Goal: Task Accomplishment & Management: Complete application form

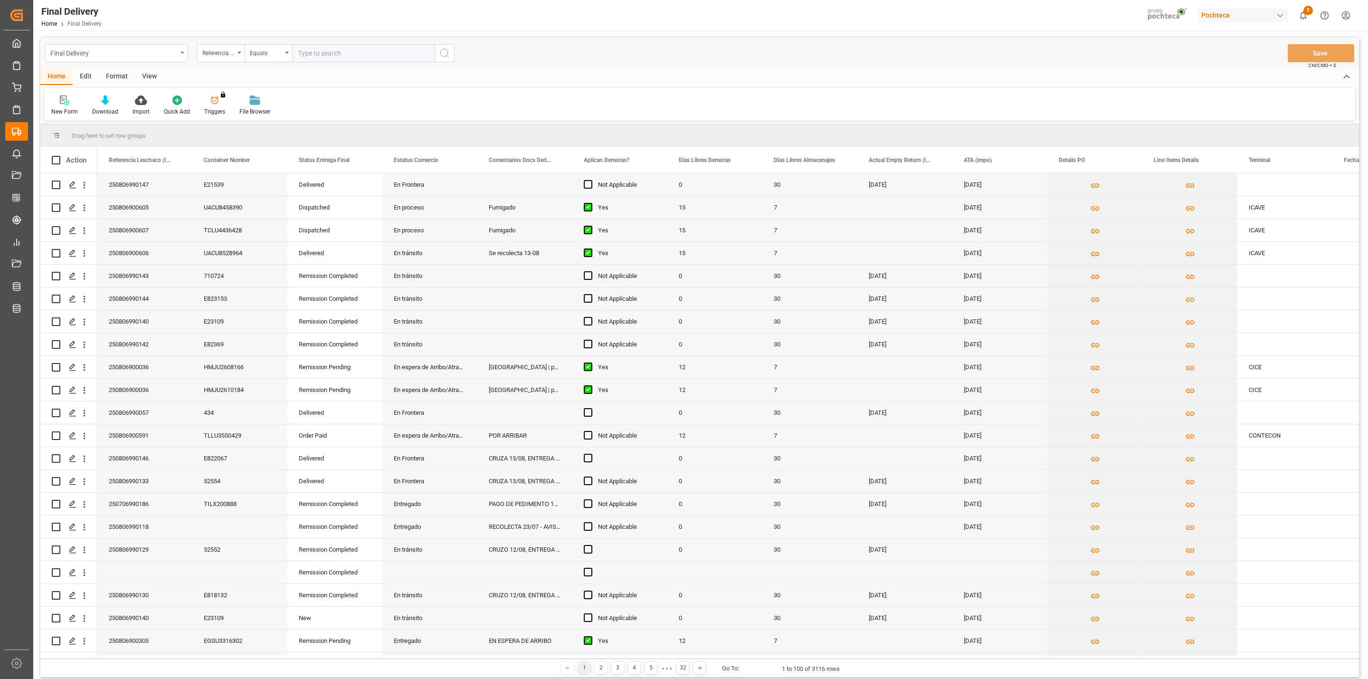
click at [180, 44] on div "Final Delivery" at bounding box center [116, 53] width 142 height 18
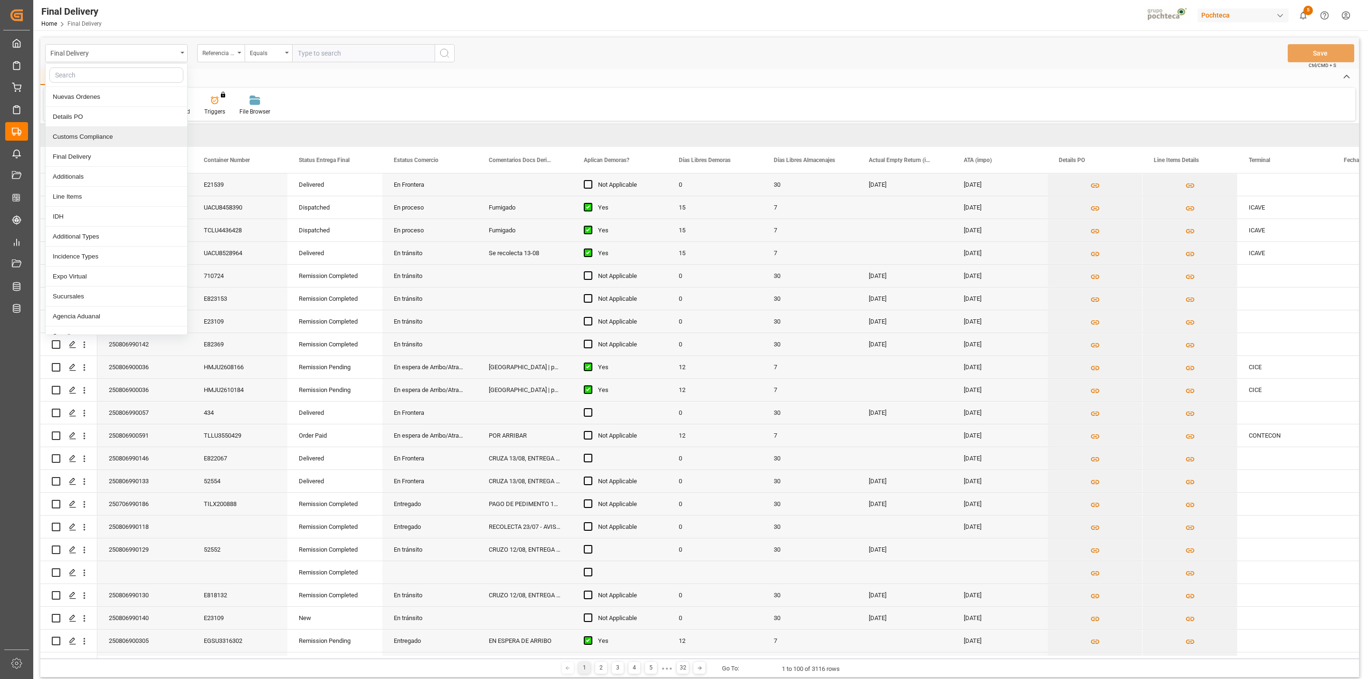
click at [446, 92] on div "New Form Download Import Quick Add Triggers You do not have permission for Trig…" at bounding box center [699, 104] width 1311 height 33
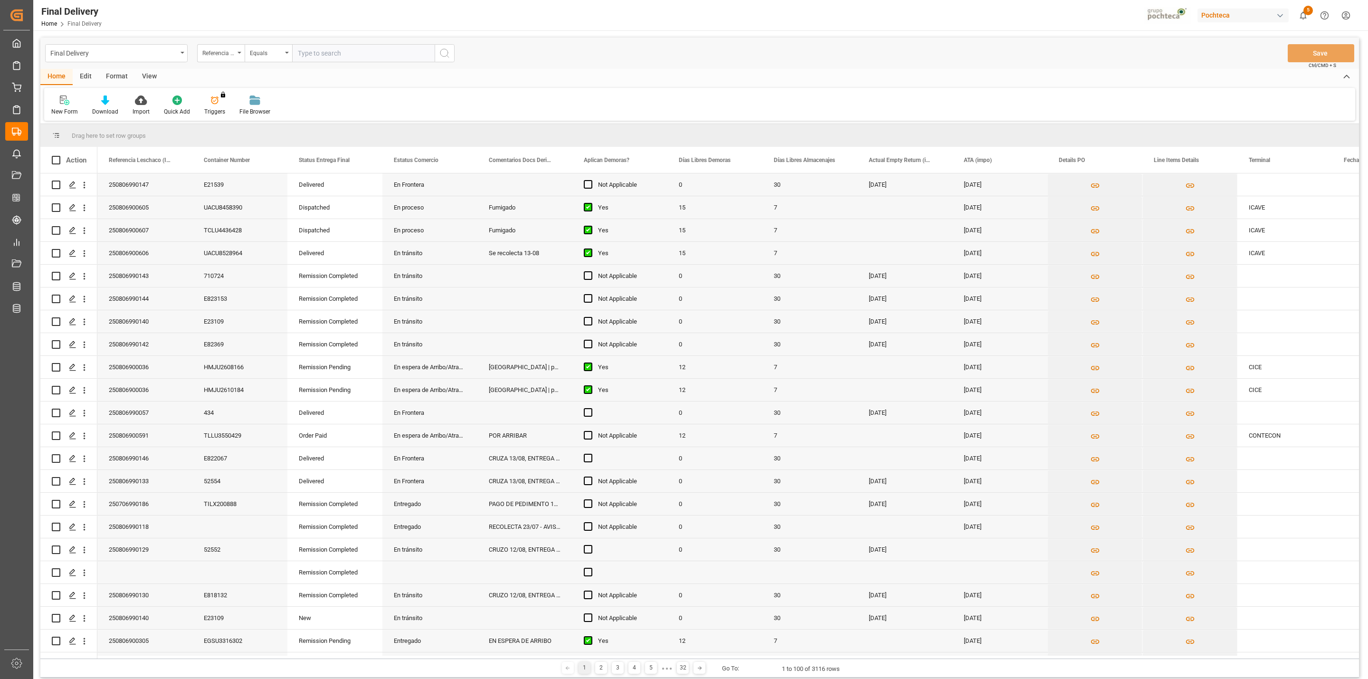
click at [122, 74] on div "Format" at bounding box center [117, 77] width 36 height 16
click at [125, 74] on div "Format" at bounding box center [117, 77] width 36 height 16
click at [137, 77] on div "View" at bounding box center [149, 77] width 29 height 16
click at [56, 110] on div "Default" at bounding box center [60, 111] width 19 height 9
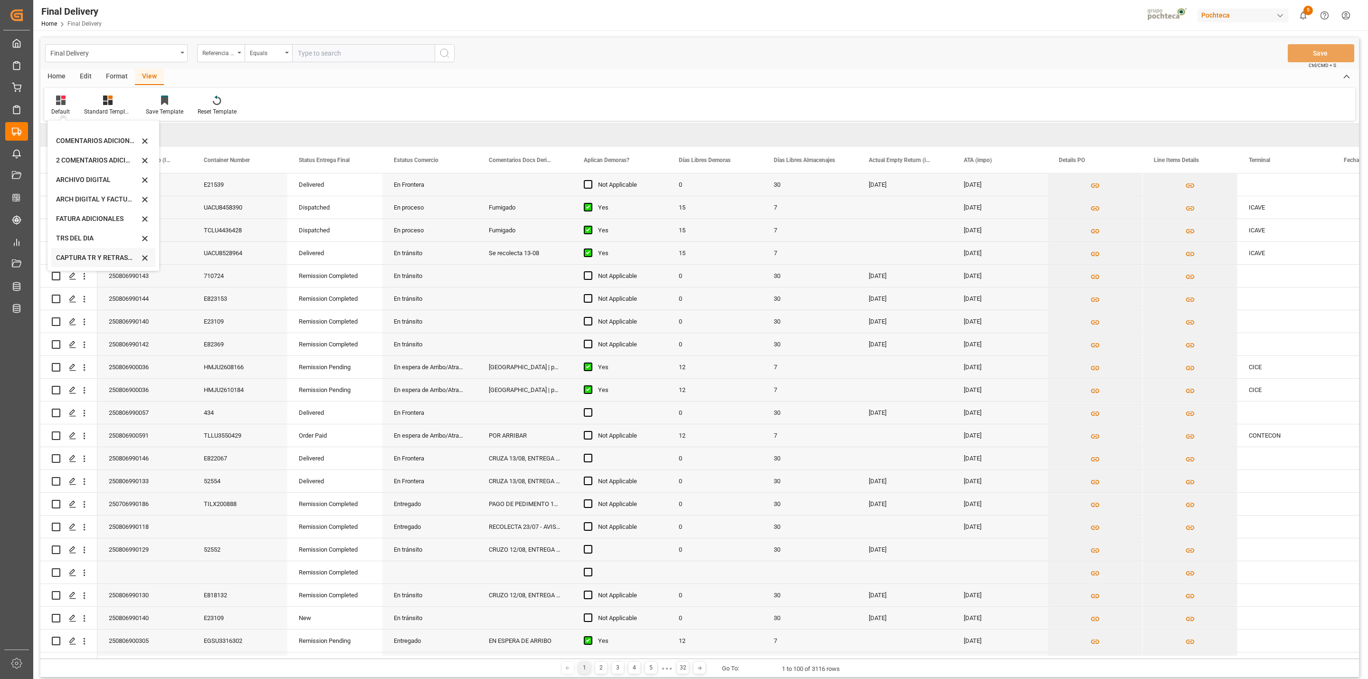
click at [80, 249] on div "CAPTURA TR Y RETRASO + FECHA DE ENTREGA" at bounding box center [103, 257] width 104 height 19
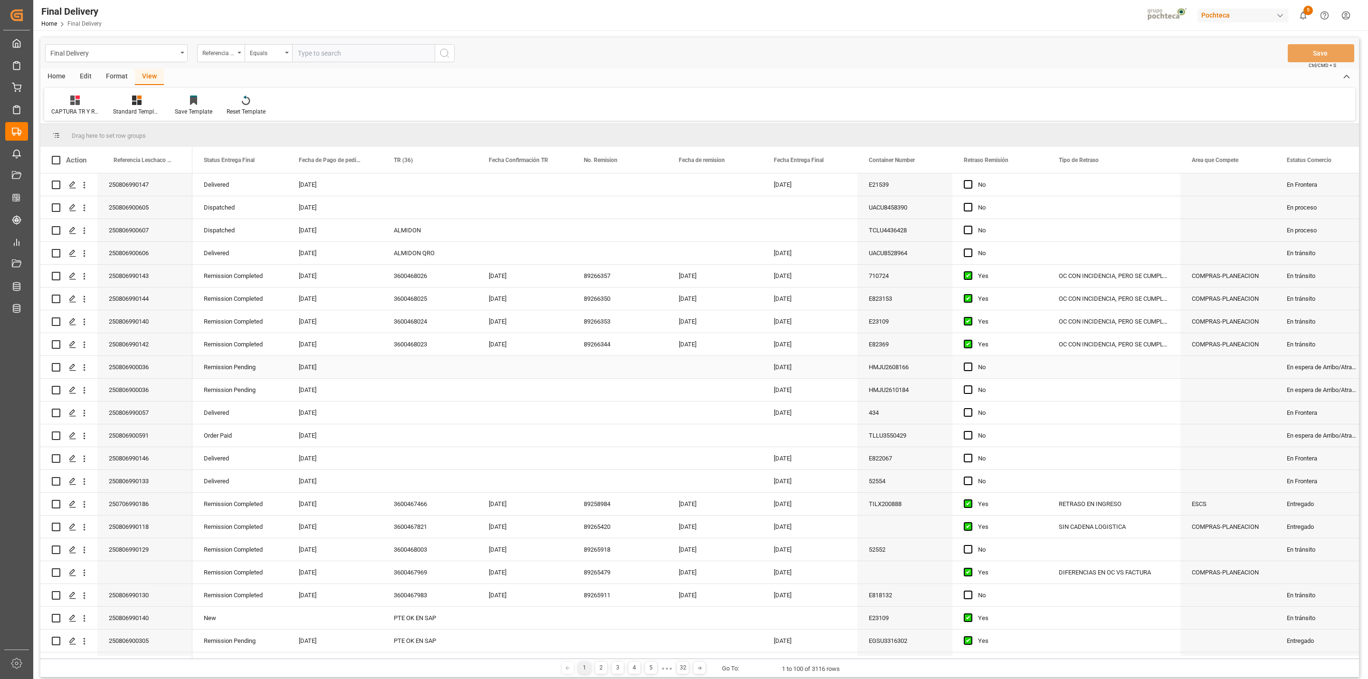
click at [399, 372] on div "Press SPACE to select this row." at bounding box center [429, 367] width 95 height 22
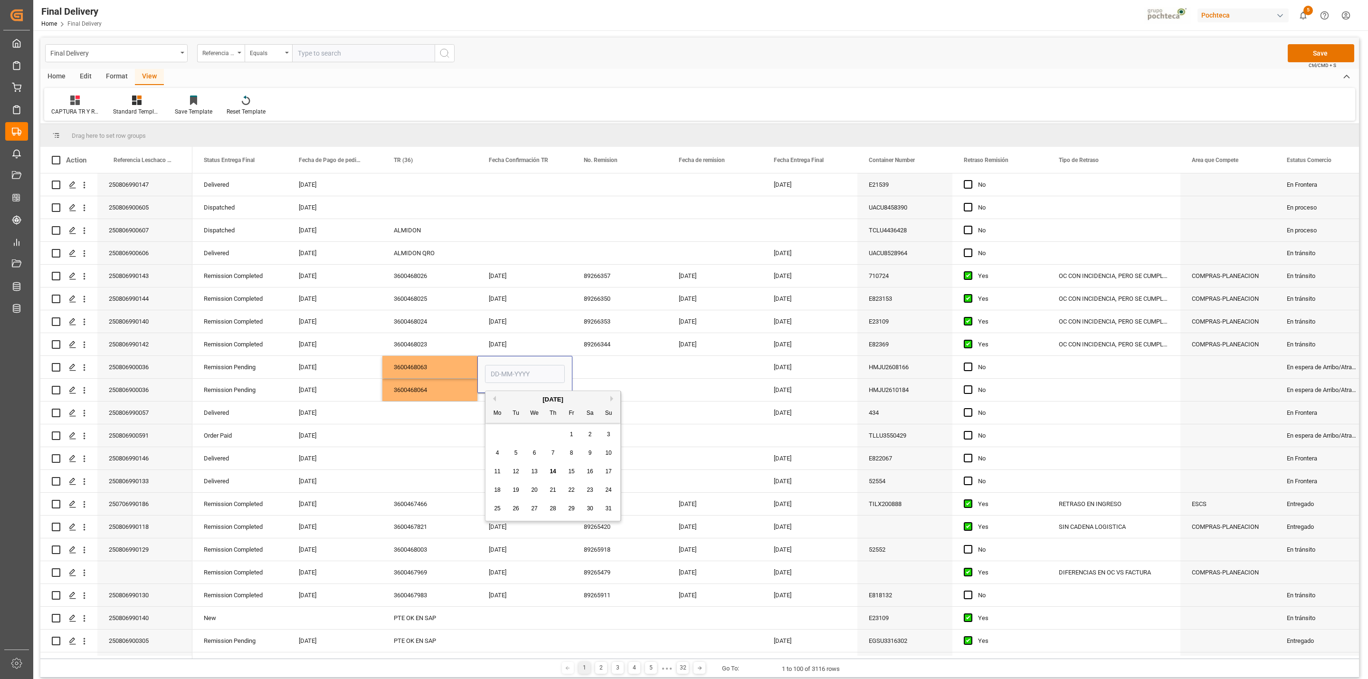
click at [553, 472] on span "14" at bounding box center [552, 471] width 6 height 7
type input "[DATE]"
click at [590, 353] on div "89266344" at bounding box center [619, 344] width 95 height 22
click at [596, 367] on div "Press SPACE to select this row." at bounding box center [619, 367] width 95 height 22
click at [1301, 50] on button "Save" at bounding box center [1321, 53] width 66 height 18
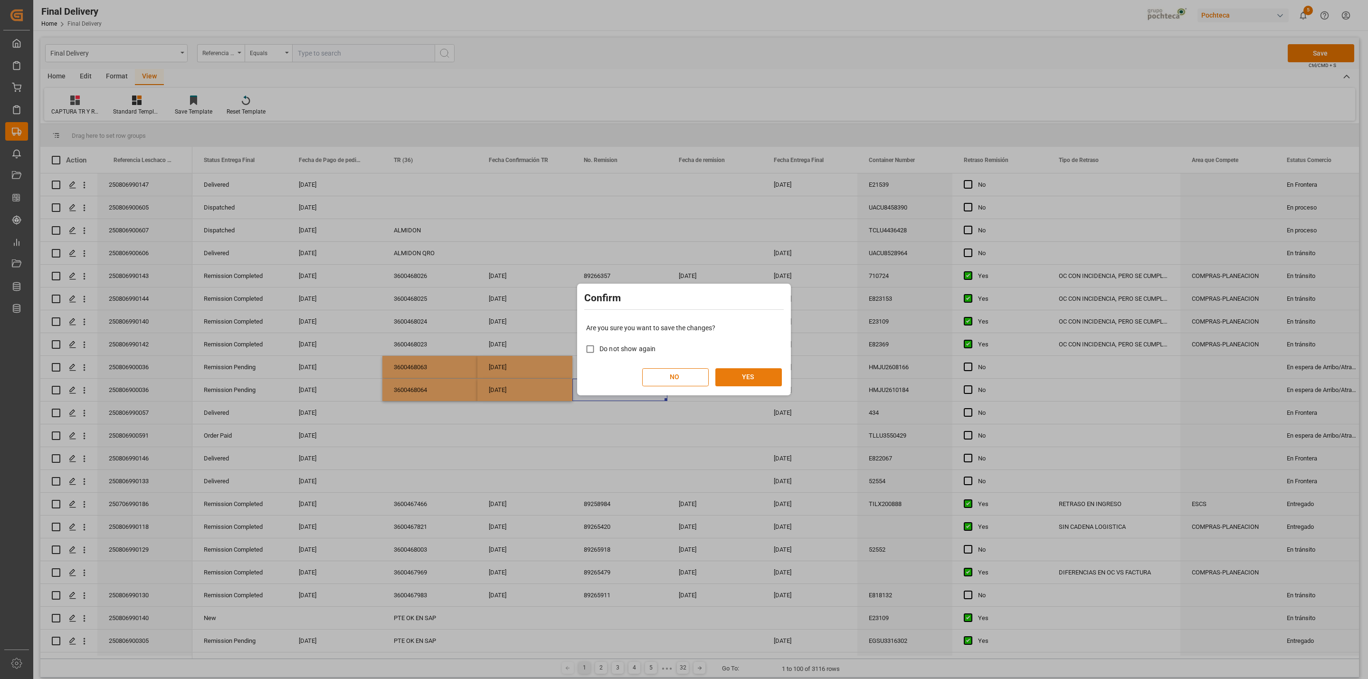
click at [761, 379] on button "YES" at bounding box center [748, 377] width 66 height 18
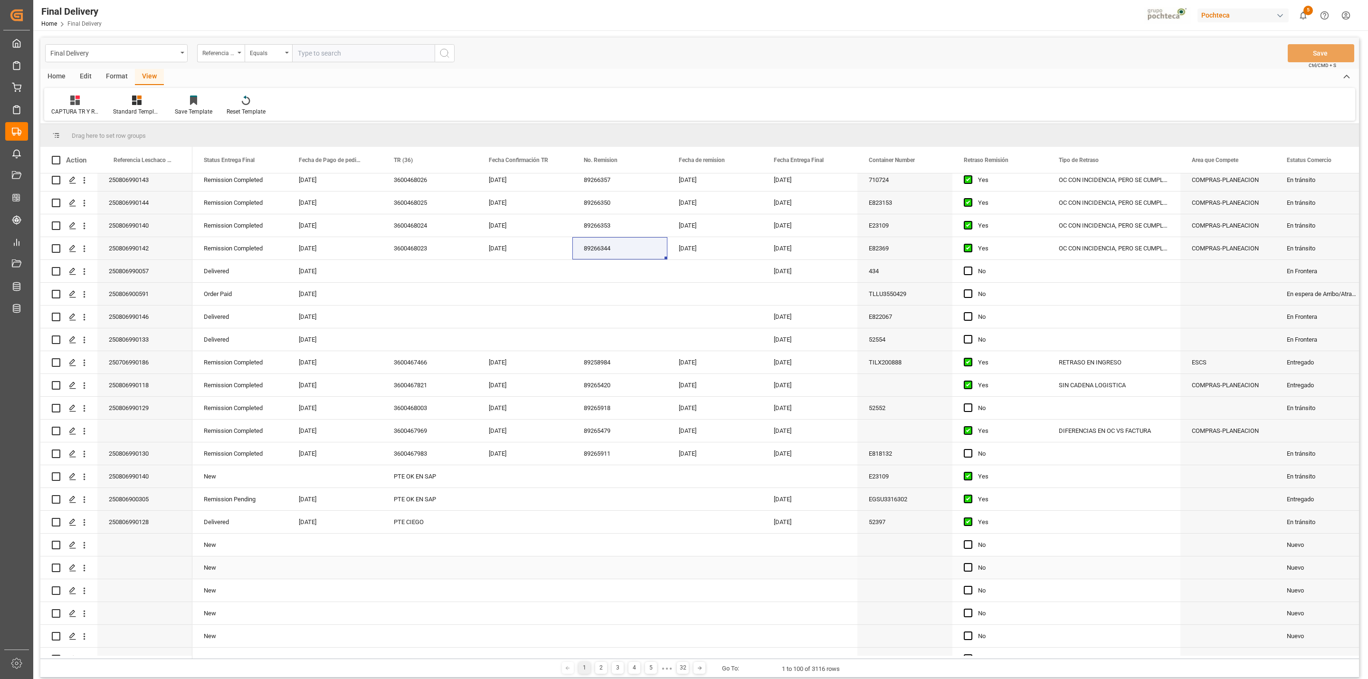
scroll to position [142, 0]
click at [1095, 501] on div "Press SPACE to select this row." at bounding box center [1113, 498] width 133 height 22
click at [1095, 502] on input "Press SPACE to select this row." at bounding box center [1114, 503] width 118 height 18
type input "DIFERENCIAS EN OC VS FACTURA"
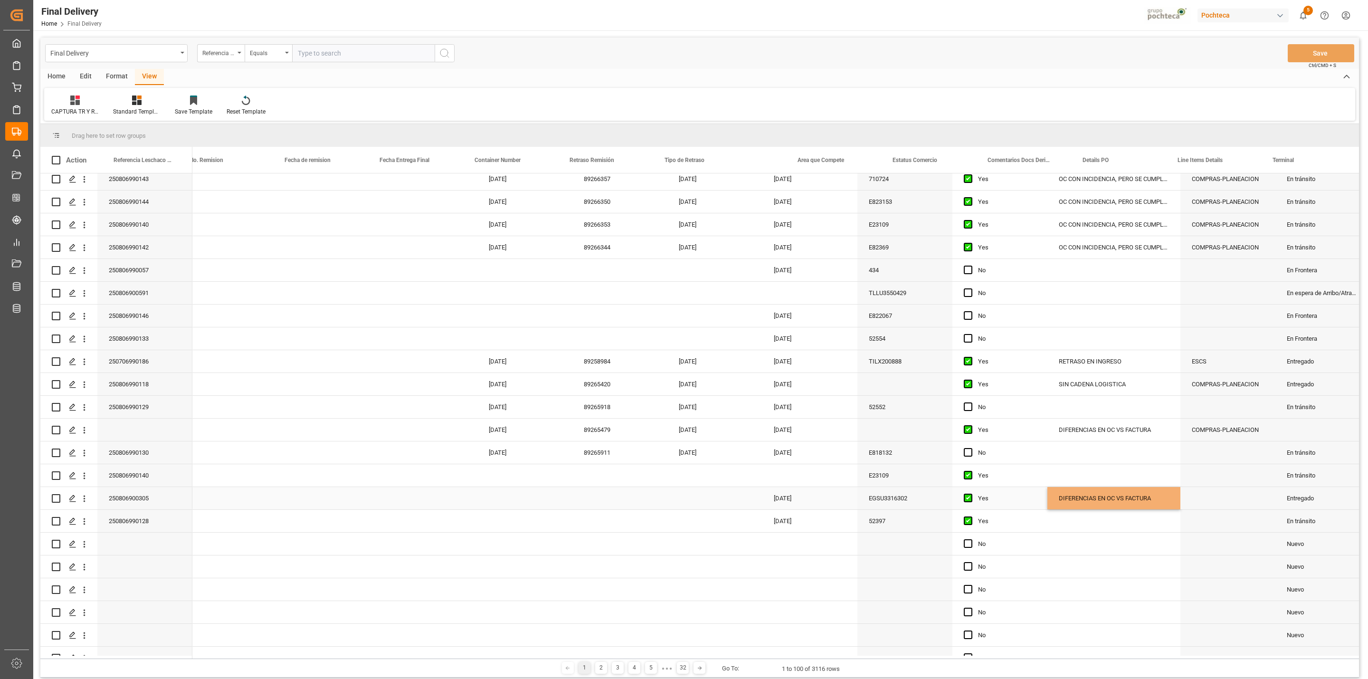
scroll to position [0, 394]
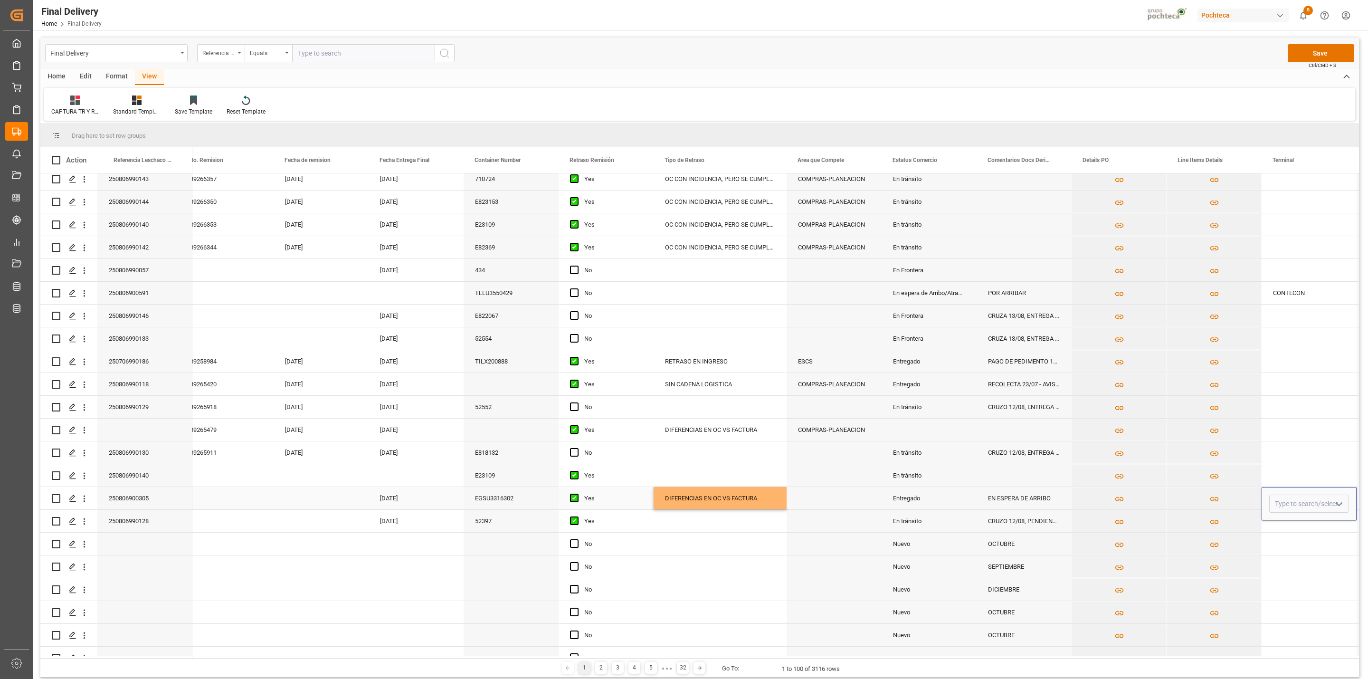
click at [764, 499] on div "DIFERENCIAS EN OC VS FACTURA" at bounding box center [719, 498] width 133 height 22
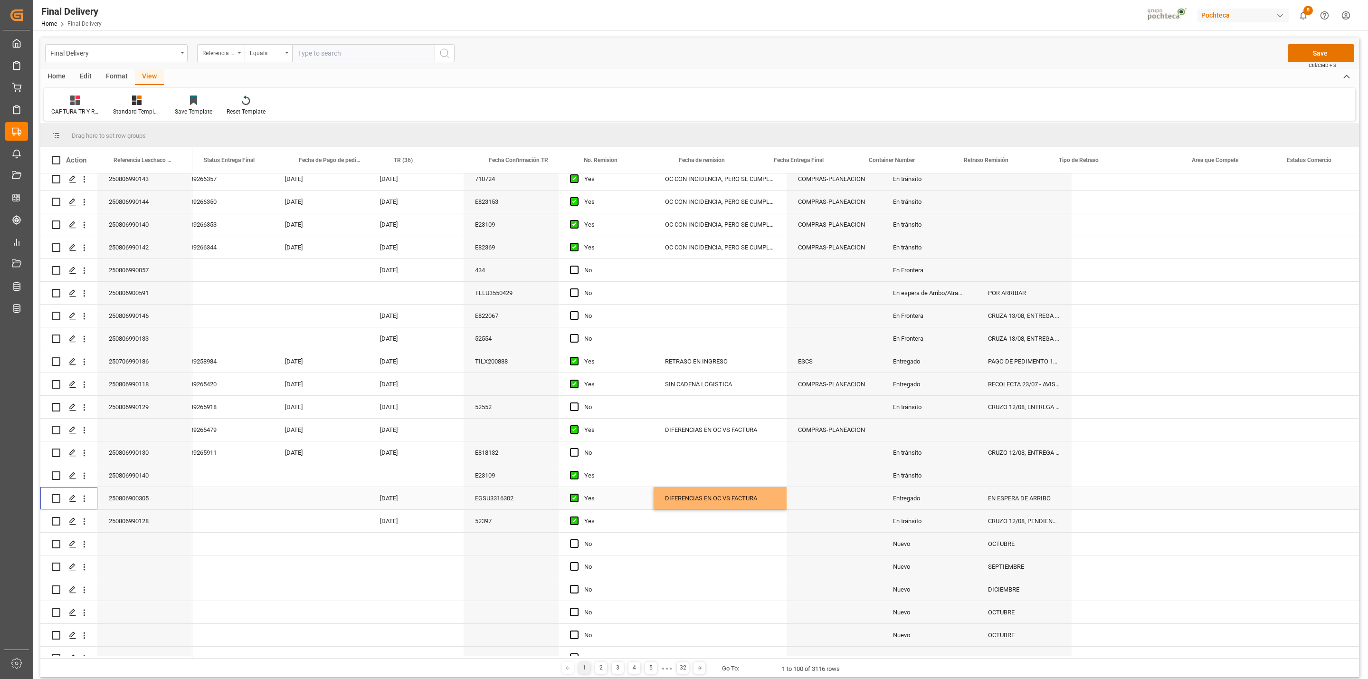
scroll to position [0, 0]
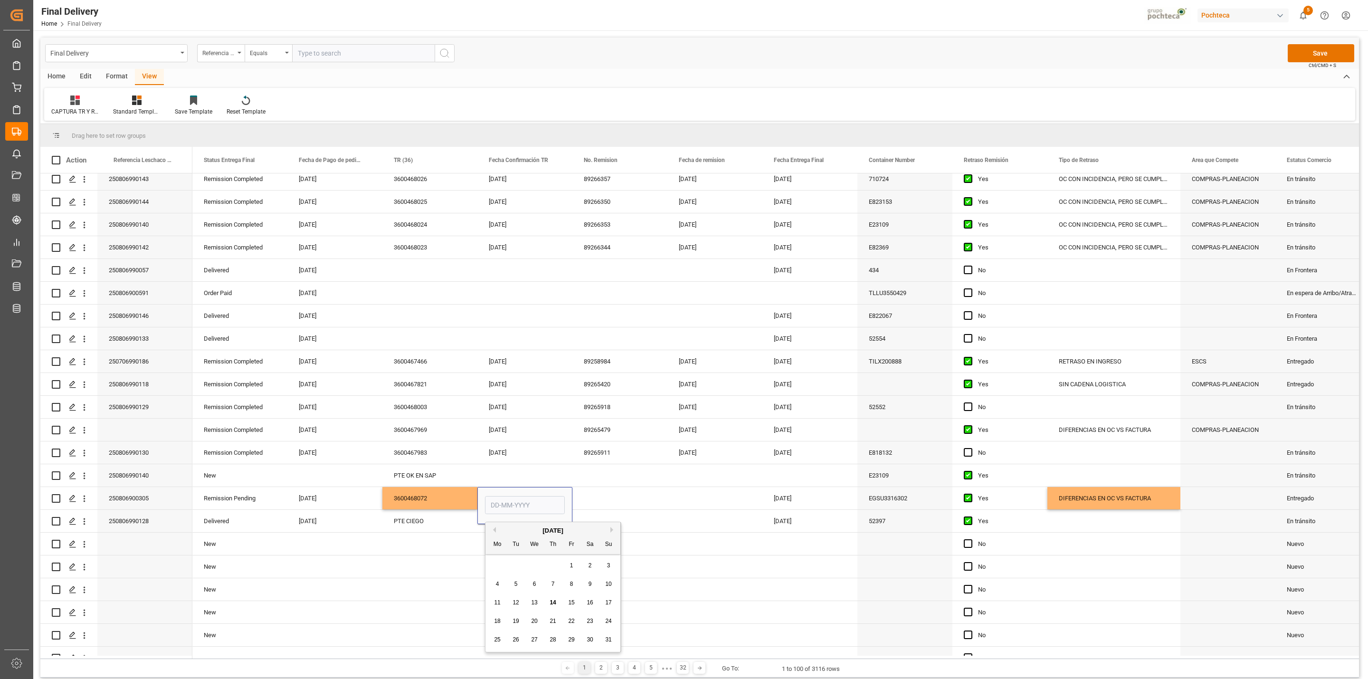
drag, startPoint x: 559, startPoint y: 600, endPoint x: 587, endPoint y: 600, distance: 28.5
click at [559, 601] on div "11 12 13 14 15 16 17" at bounding box center [553, 602] width 130 height 19
click at [550, 599] on span "14" at bounding box center [552, 602] width 6 height 7
type input "[DATE]"
click at [595, 504] on div "Press SPACE to select this row." at bounding box center [619, 498] width 95 height 22
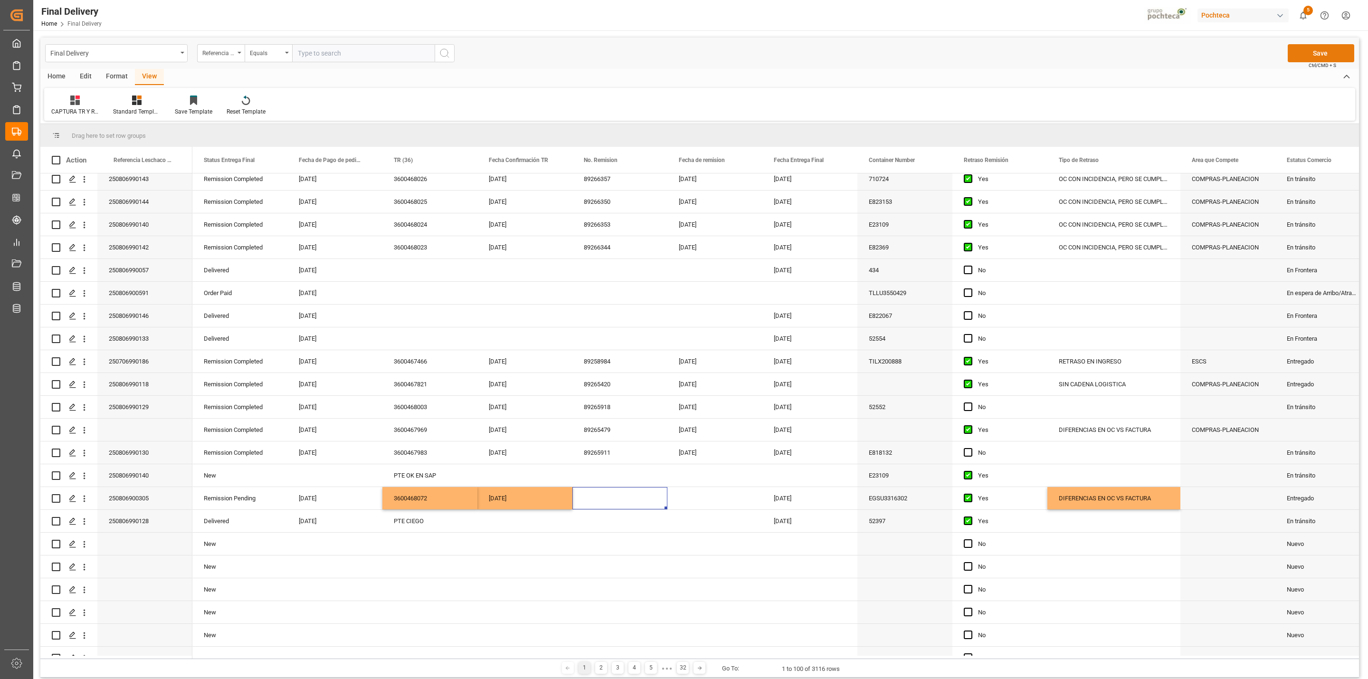
click at [1317, 57] on button "Save" at bounding box center [1321, 53] width 66 height 18
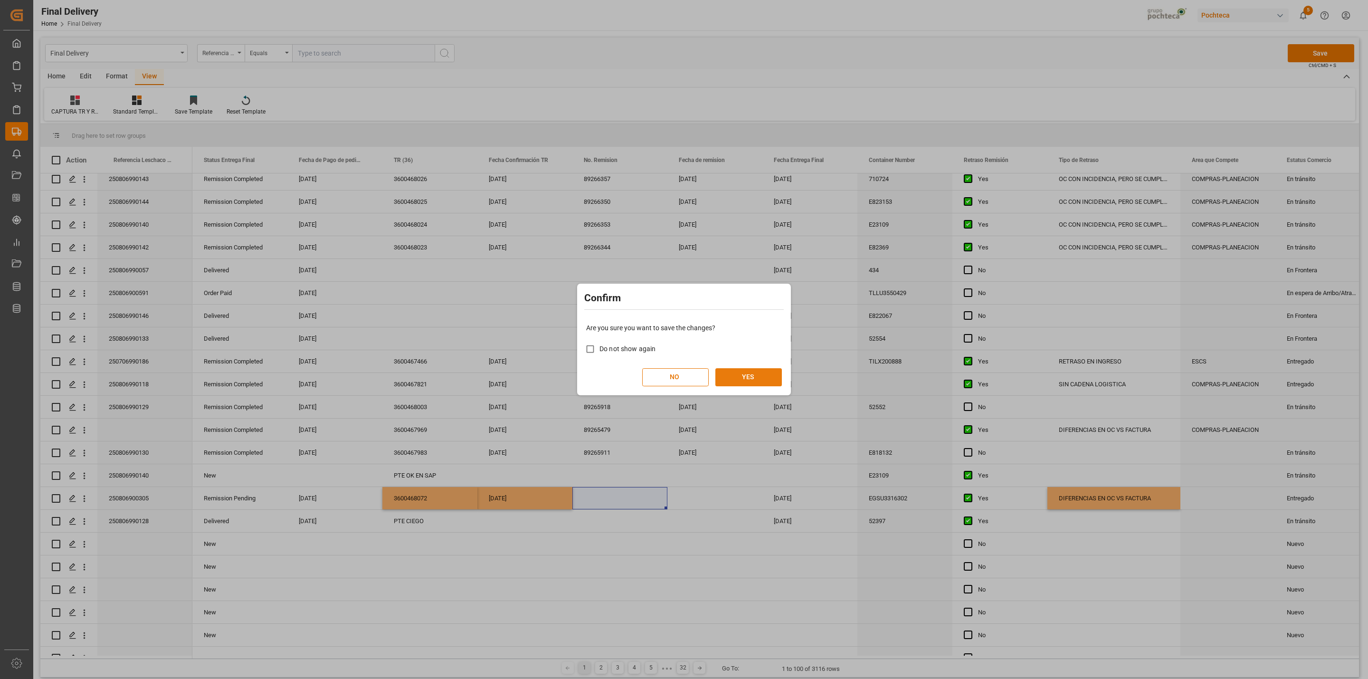
click at [765, 379] on button "YES" at bounding box center [748, 377] width 66 height 18
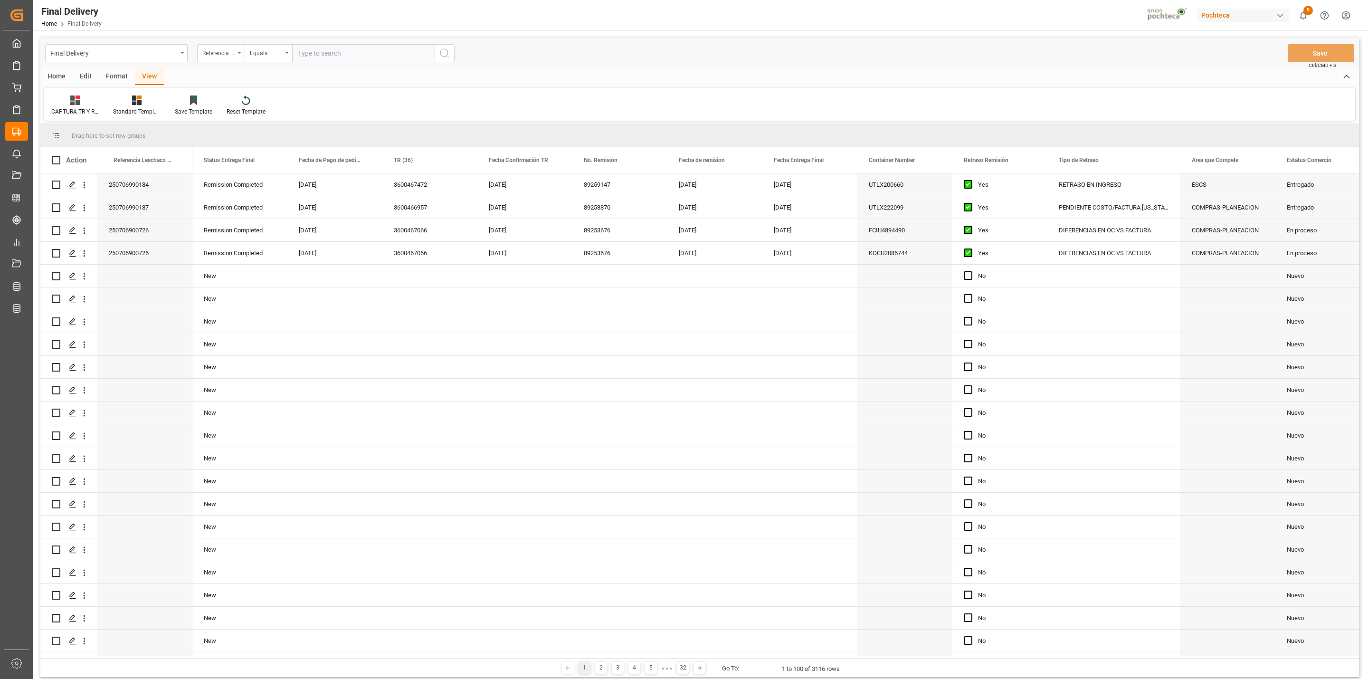
scroll to position [1282, 0]
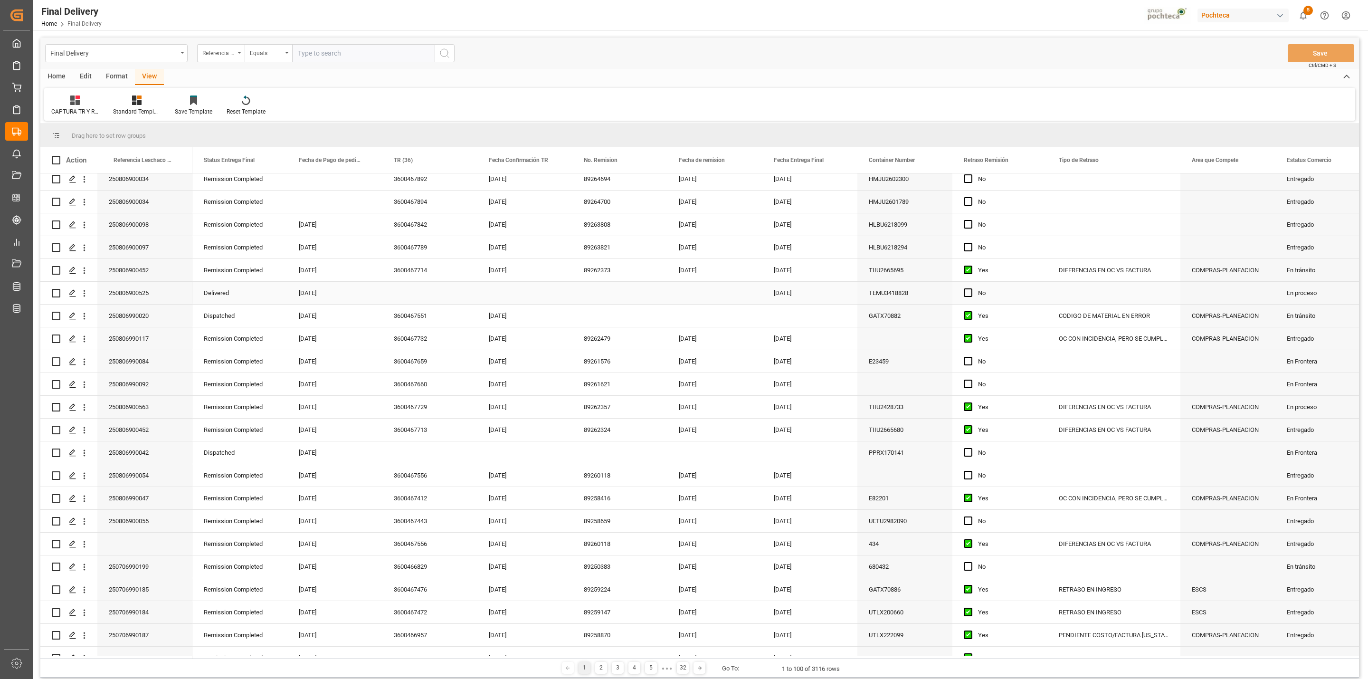
click at [411, 293] on div "Press SPACE to select this row." at bounding box center [429, 293] width 95 height 22
click at [552, 399] on span "14" at bounding box center [552, 397] width 6 height 7
type input "[DATE]"
click at [598, 296] on div "Press SPACE to select this row." at bounding box center [619, 293] width 95 height 22
click at [1296, 53] on button "Save" at bounding box center [1321, 53] width 66 height 18
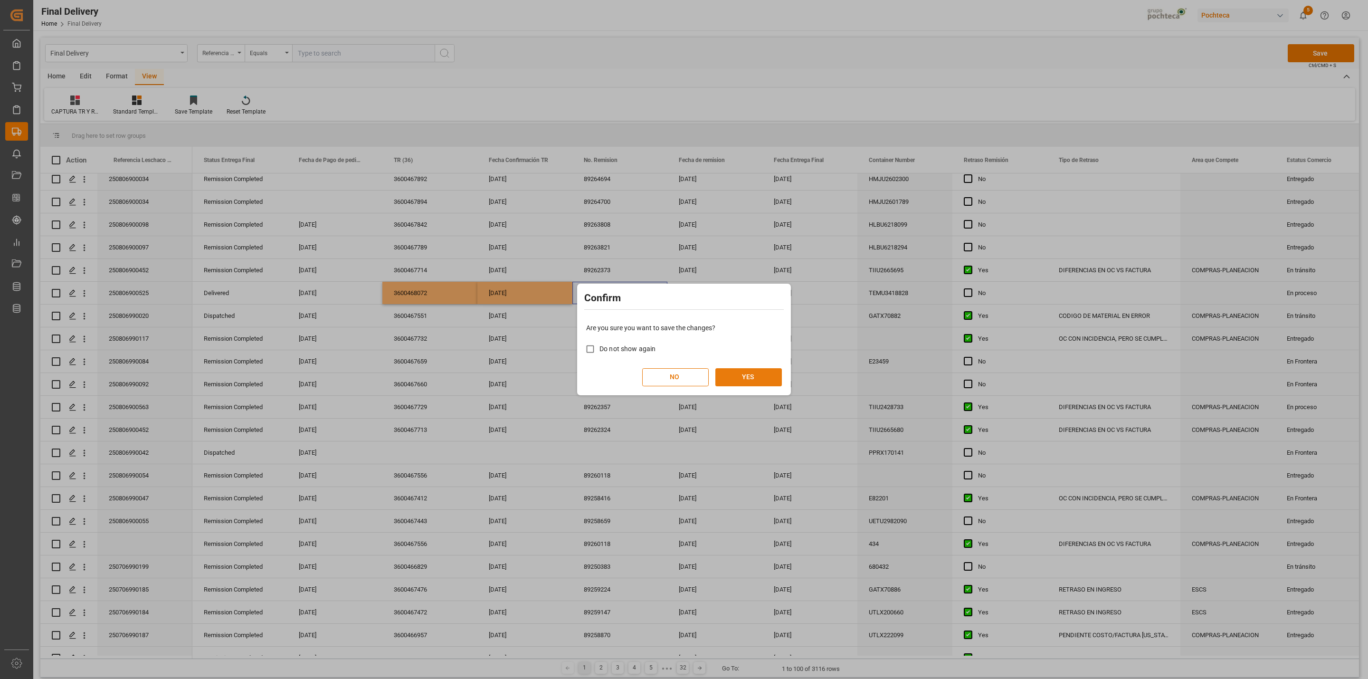
click at [744, 383] on button "YES" at bounding box center [748, 377] width 66 height 18
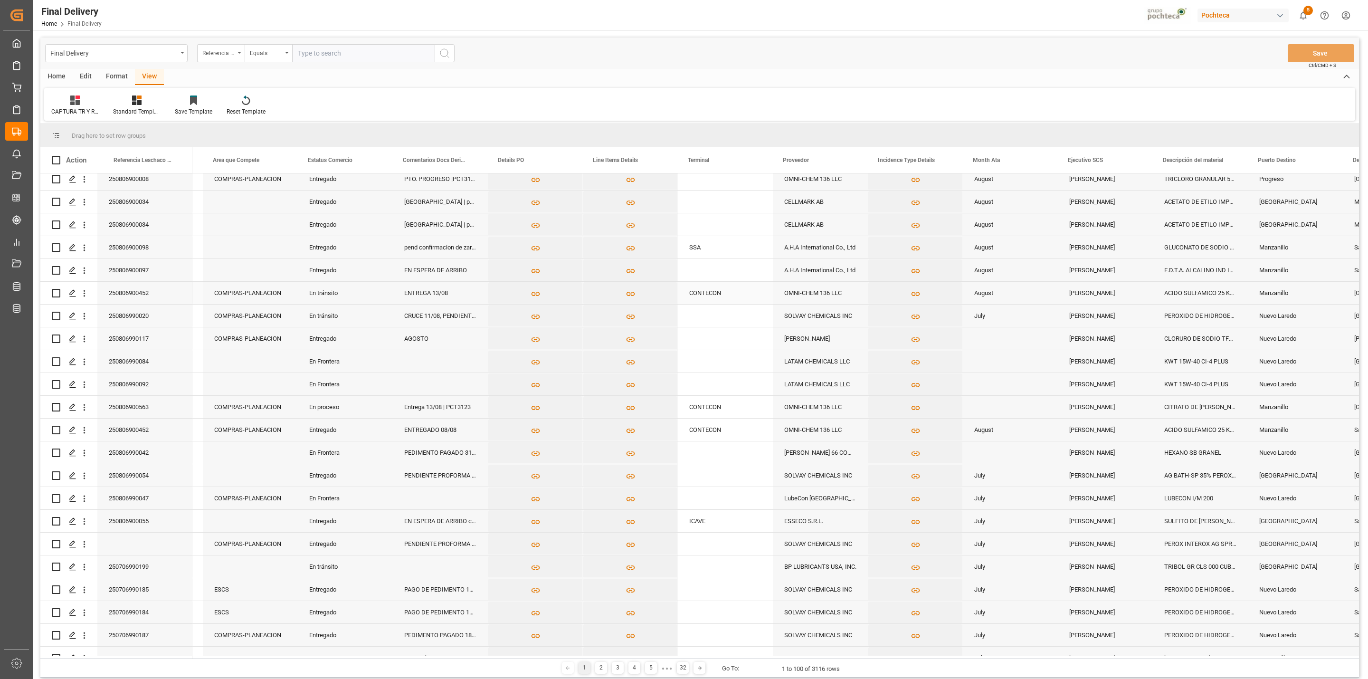
scroll to position [0, 979]
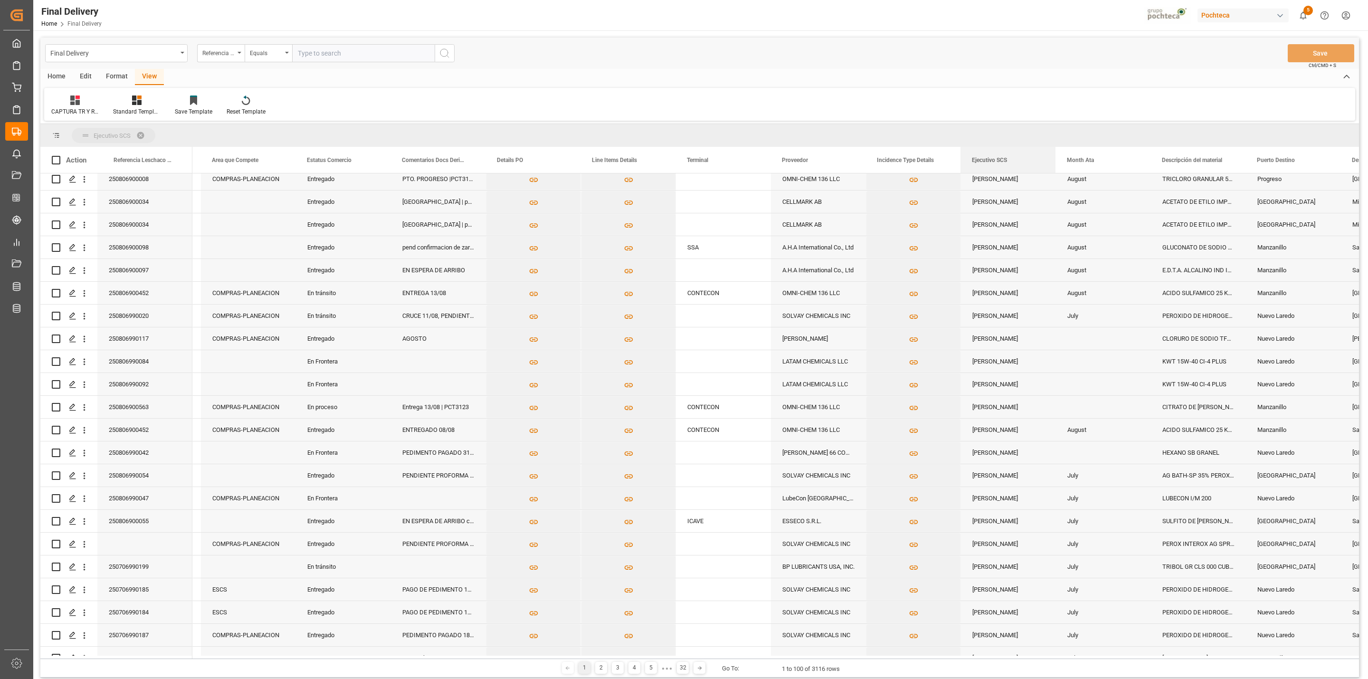
drag, startPoint x: 1084, startPoint y: 166, endPoint x: 953, endPoint y: 134, distance: 134.9
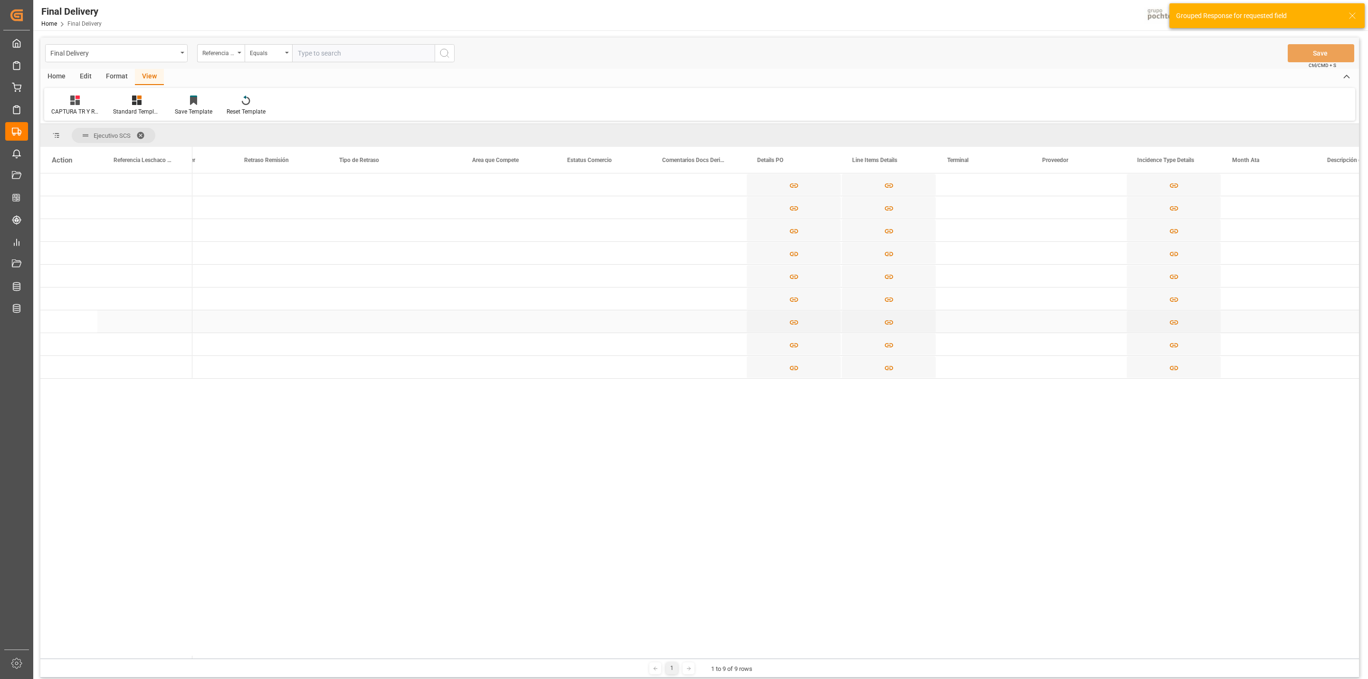
scroll to position [0, 0]
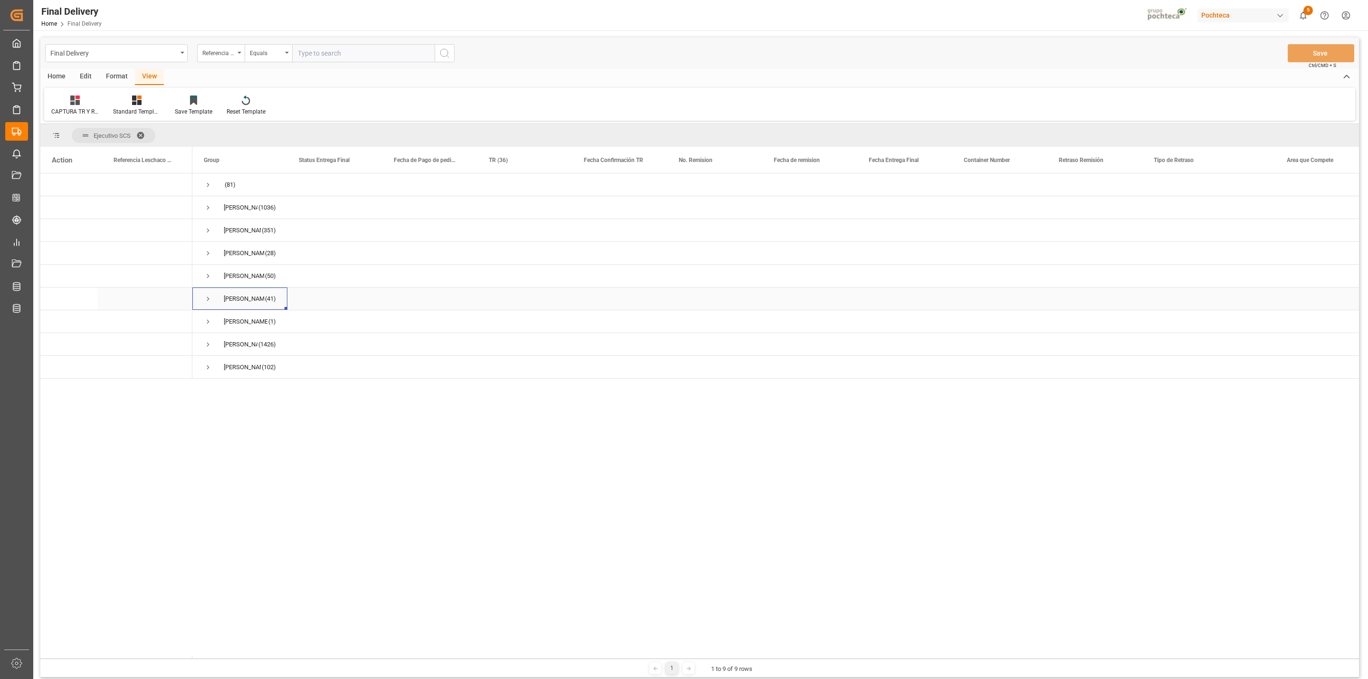
click at [208, 301] on span "Press SPACE to select this row." at bounding box center [208, 298] width 9 height 9
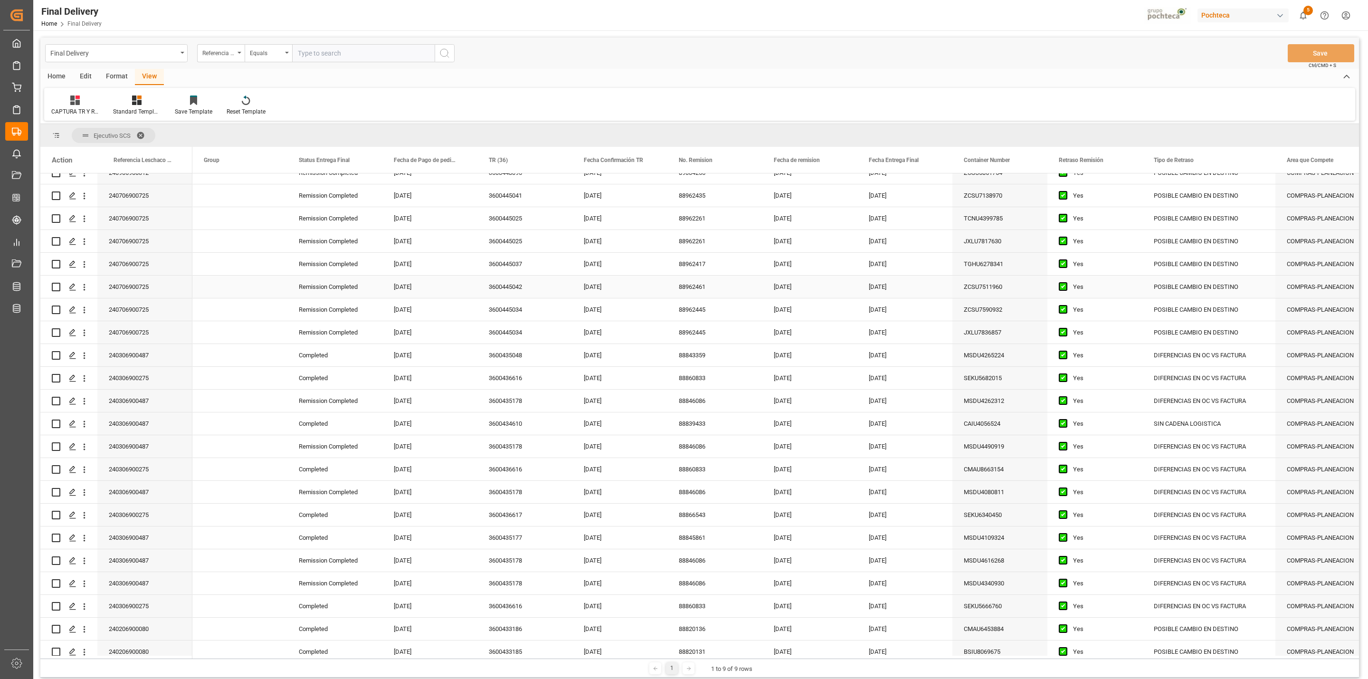
scroll to position [446, 0]
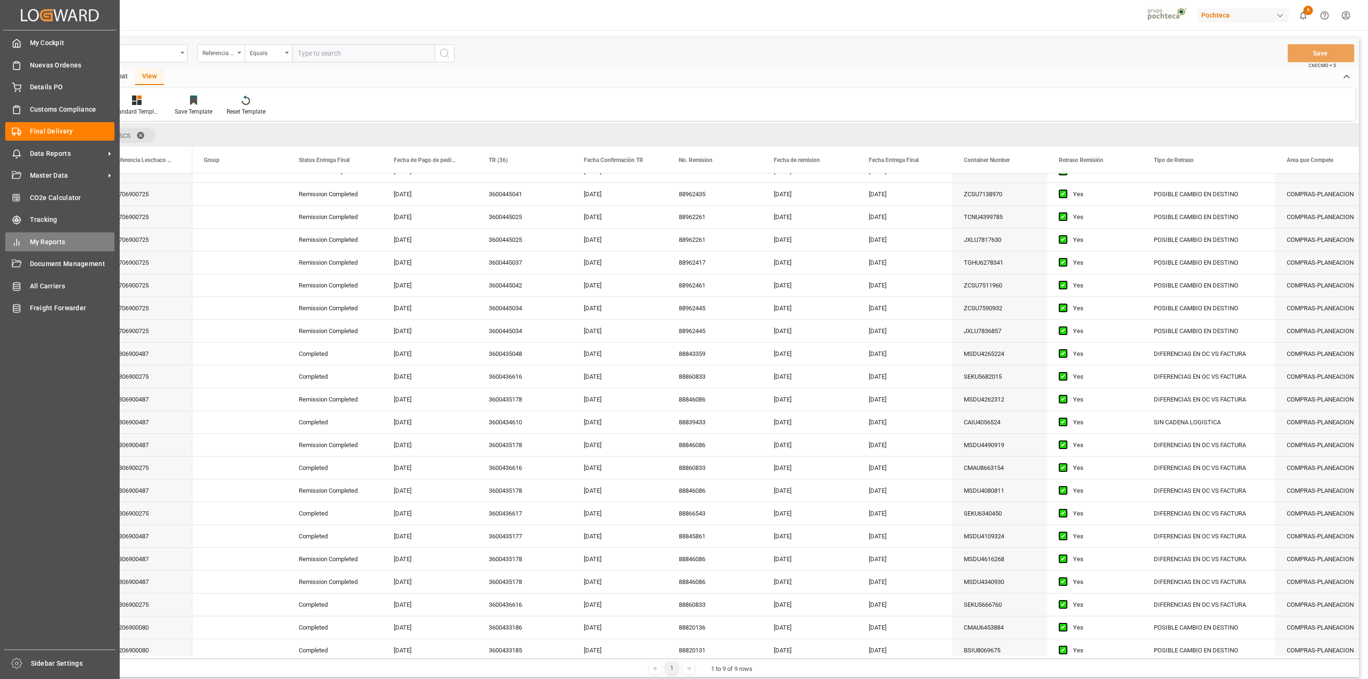
click at [87, 246] on span "My Reports" at bounding box center [72, 242] width 85 height 10
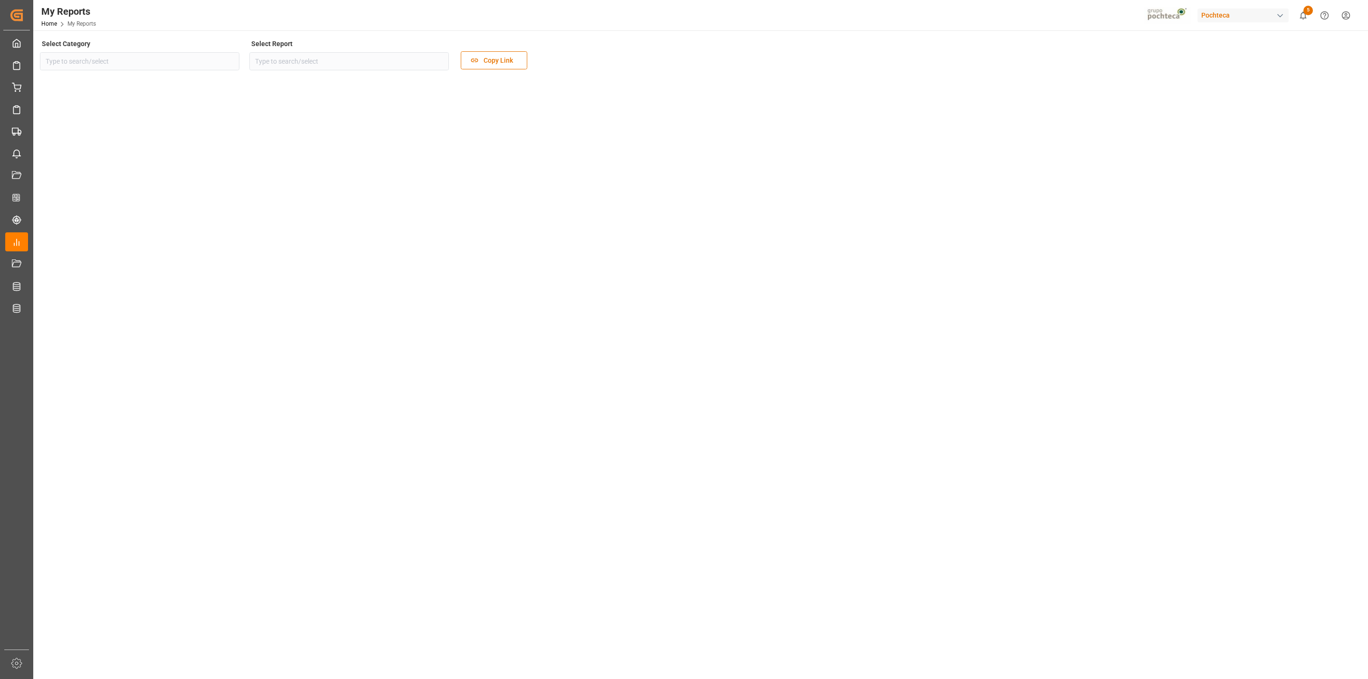
type input "Transport"
type input "Pochteca Dashboard"
click at [0, 0] on span "Final Delivery" at bounding box center [0, 0] width 0 height 0
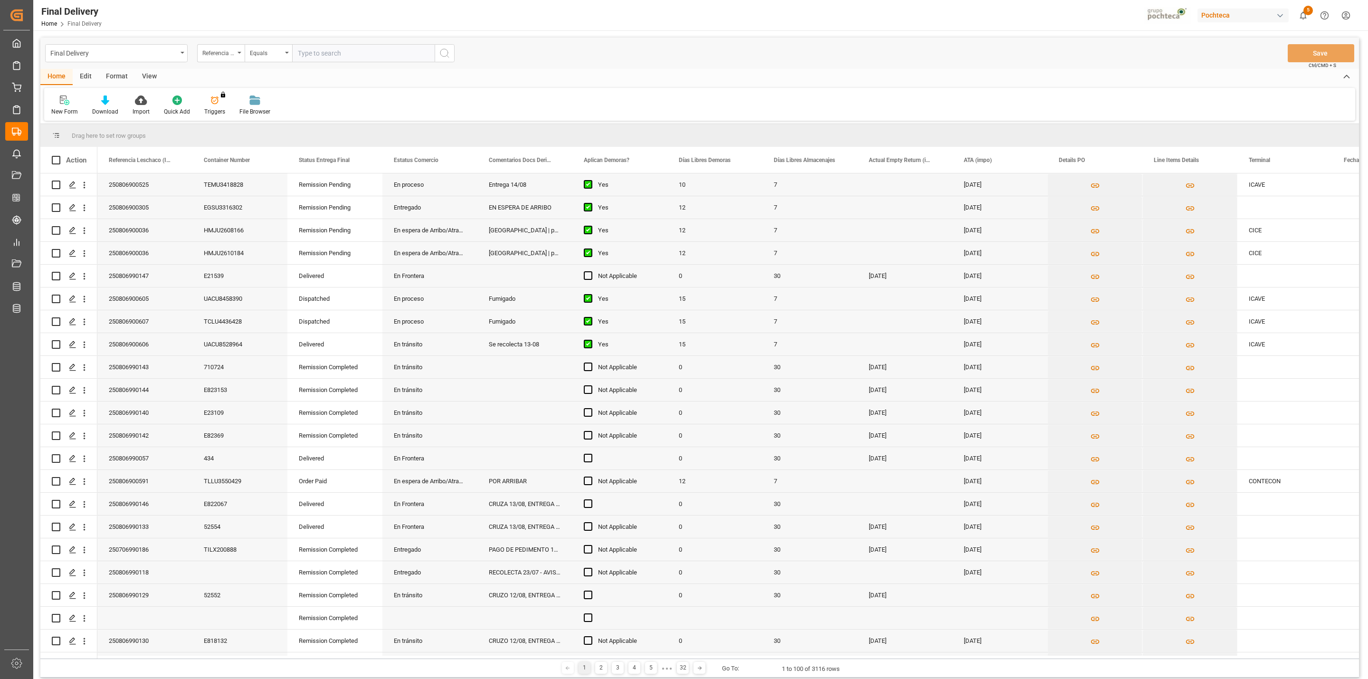
click at [142, 77] on div "View" at bounding box center [149, 77] width 29 height 16
click at [61, 104] on icon at bounding box center [60, 99] width 9 height 9
click at [123, 256] on div "CAPTURA TR Y RETRASO + FECHA DE ENTREGA" at bounding box center [97, 258] width 83 height 10
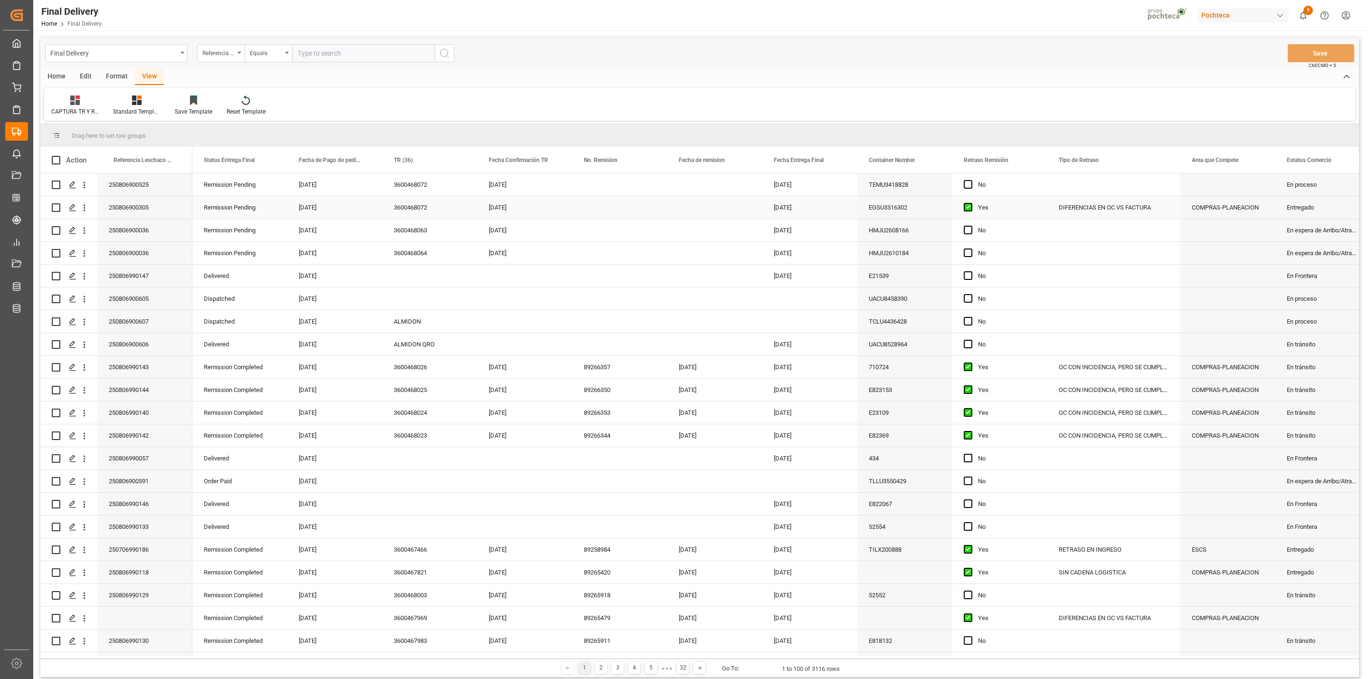
click at [590, 206] on div "Press SPACE to select this row." at bounding box center [619, 207] width 95 height 22
click at [602, 191] on div "Press SPACE to select this row." at bounding box center [619, 184] width 95 height 22
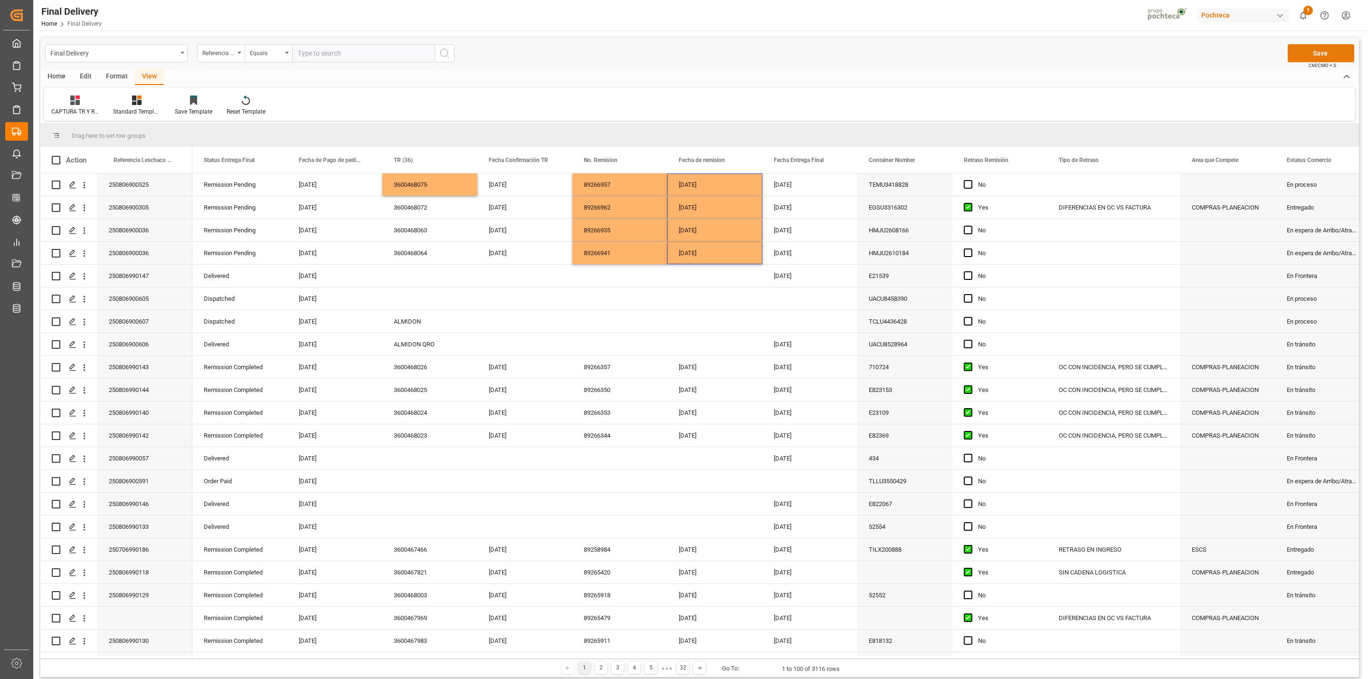
click at [1339, 54] on button "Save" at bounding box center [1321, 53] width 66 height 18
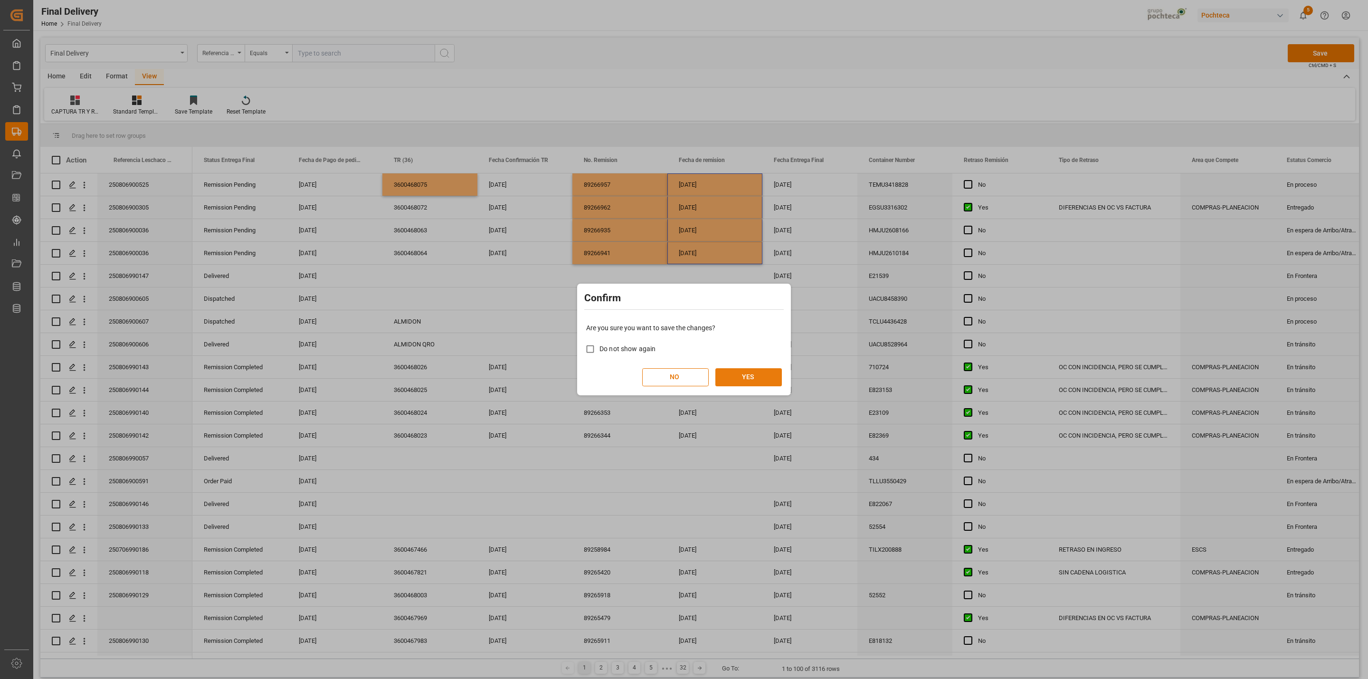
click at [729, 378] on button "YES" at bounding box center [748, 377] width 66 height 18
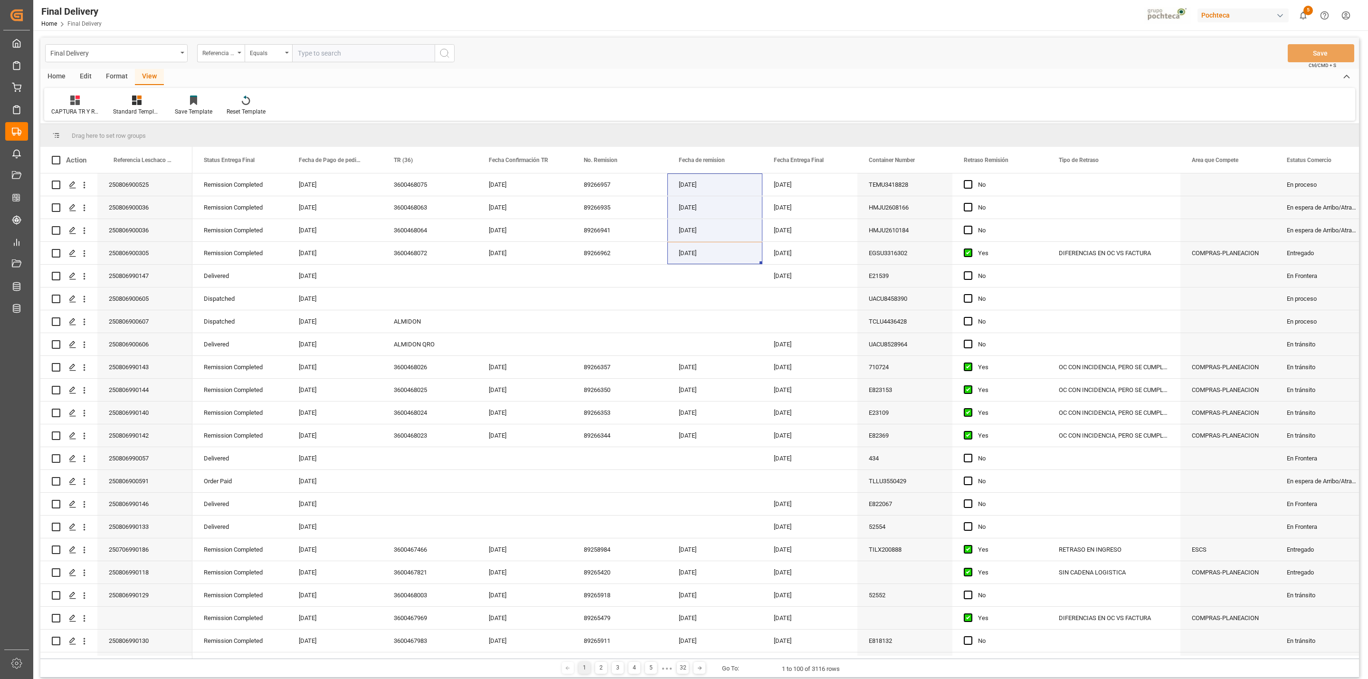
scroll to position [1321, 0]
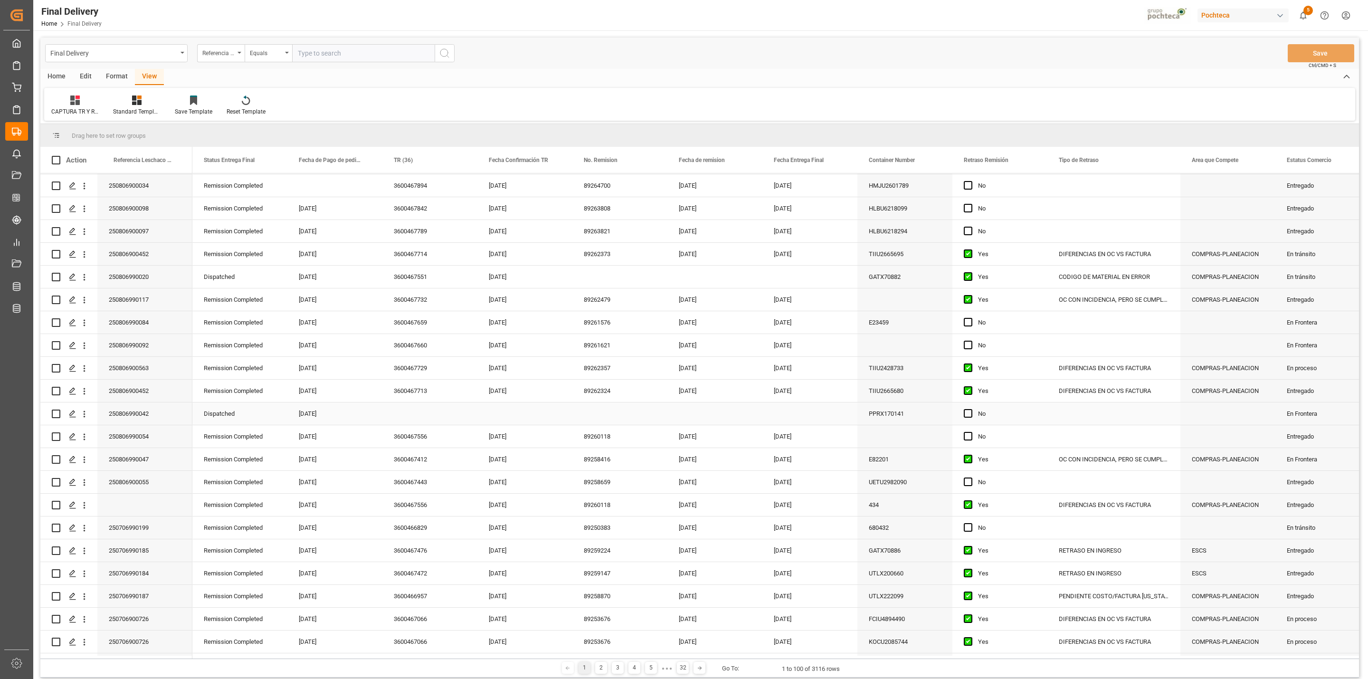
click at [403, 414] on div "Press SPACE to select this row." at bounding box center [429, 413] width 95 height 22
click at [554, 516] on span "14" at bounding box center [552, 517] width 6 height 7
type input "[DATE]"
drag, startPoint x: 629, startPoint y: 417, endPoint x: 637, endPoint y: 404, distance: 16.0
click at [628, 417] on div "Press SPACE to select this row." at bounding box center [619, 413] width 95 height 22
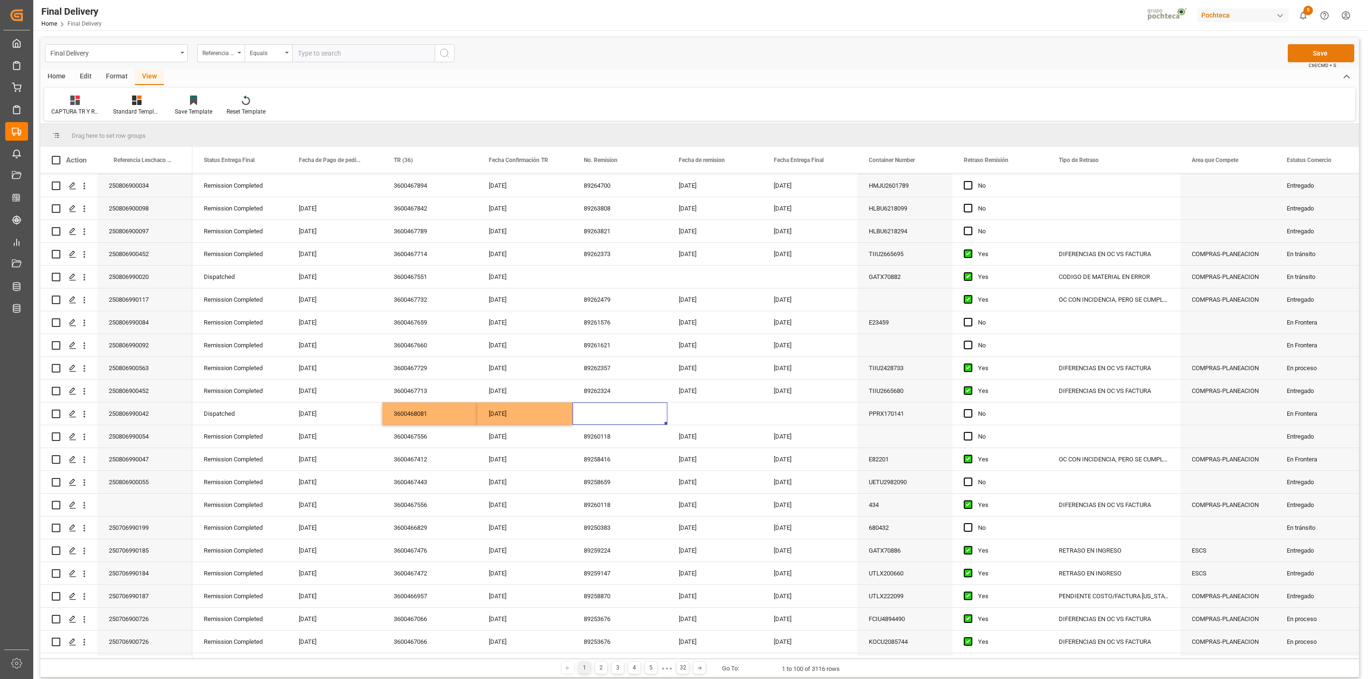
click at [1308, 48] on button "Save" at bounding box center [1321, 53] width 66 height 18
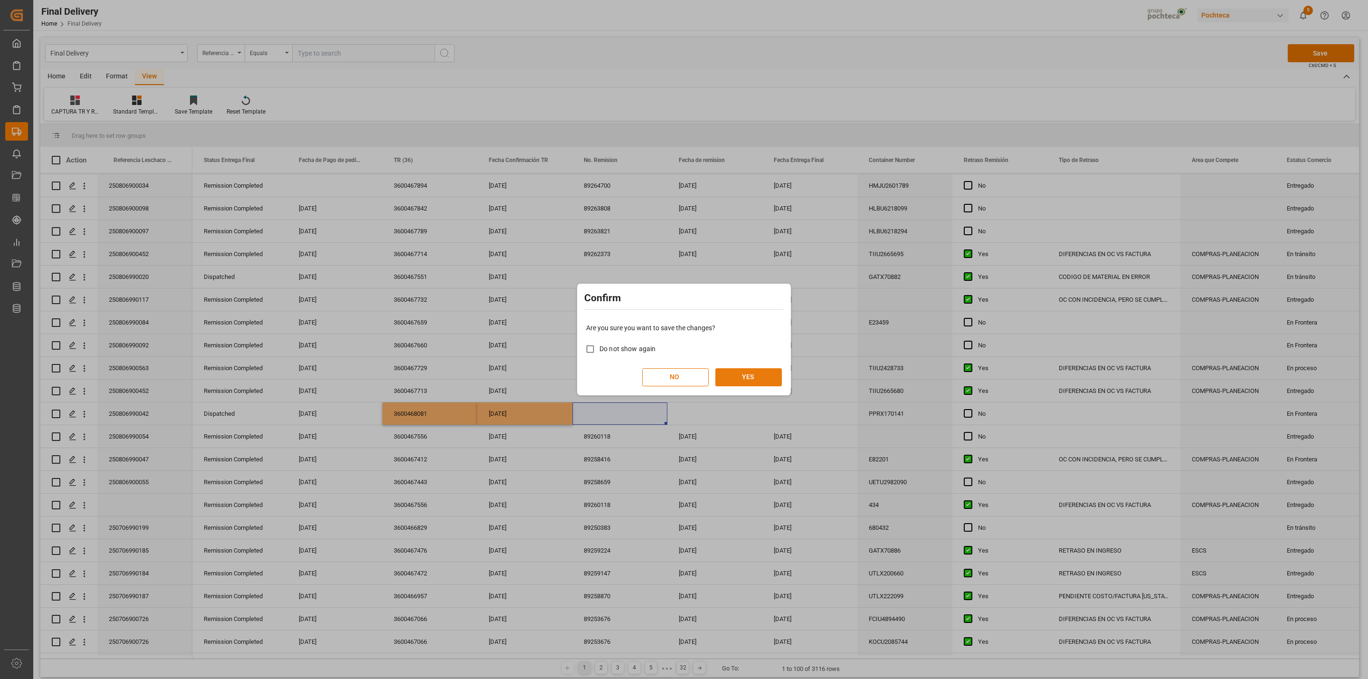
click at [767, 375] on button "YES" at bounding box center [748, 377] width 66 height 18
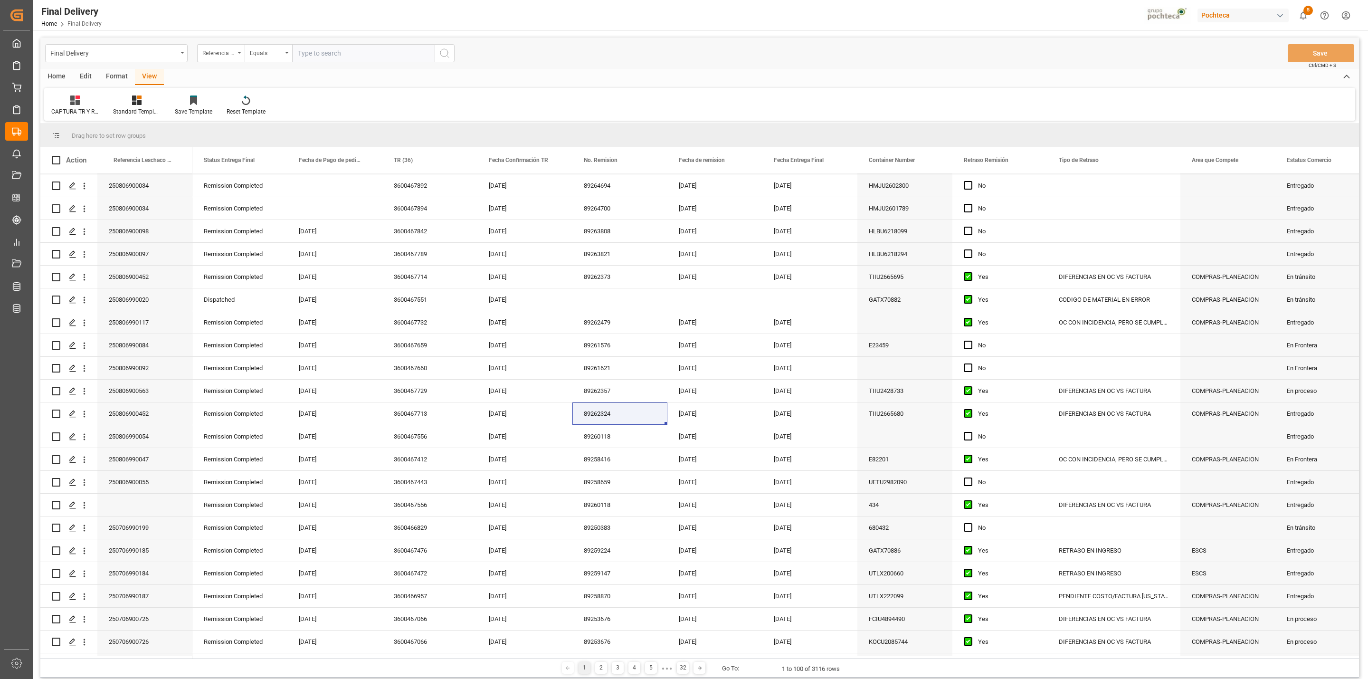
click at [1367, 374] on div at bounding box center [684, 339] width 1368 height 679
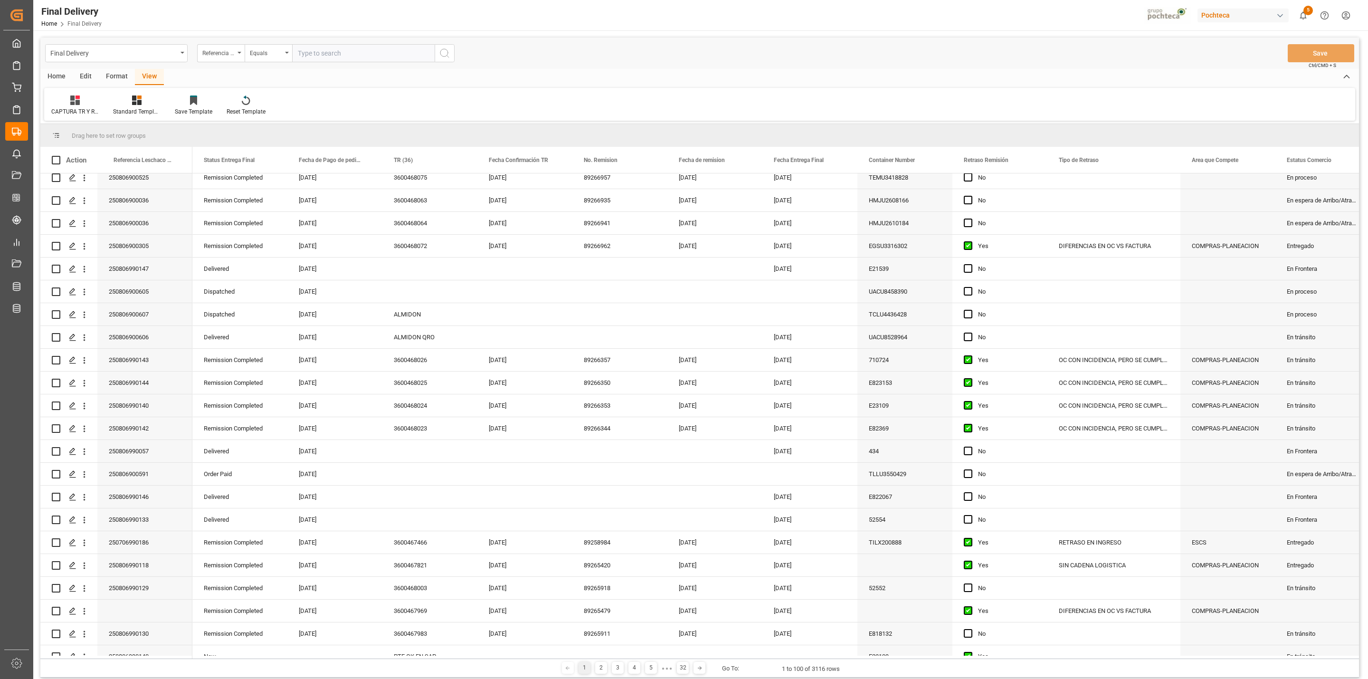
scroll to position [0, 0]
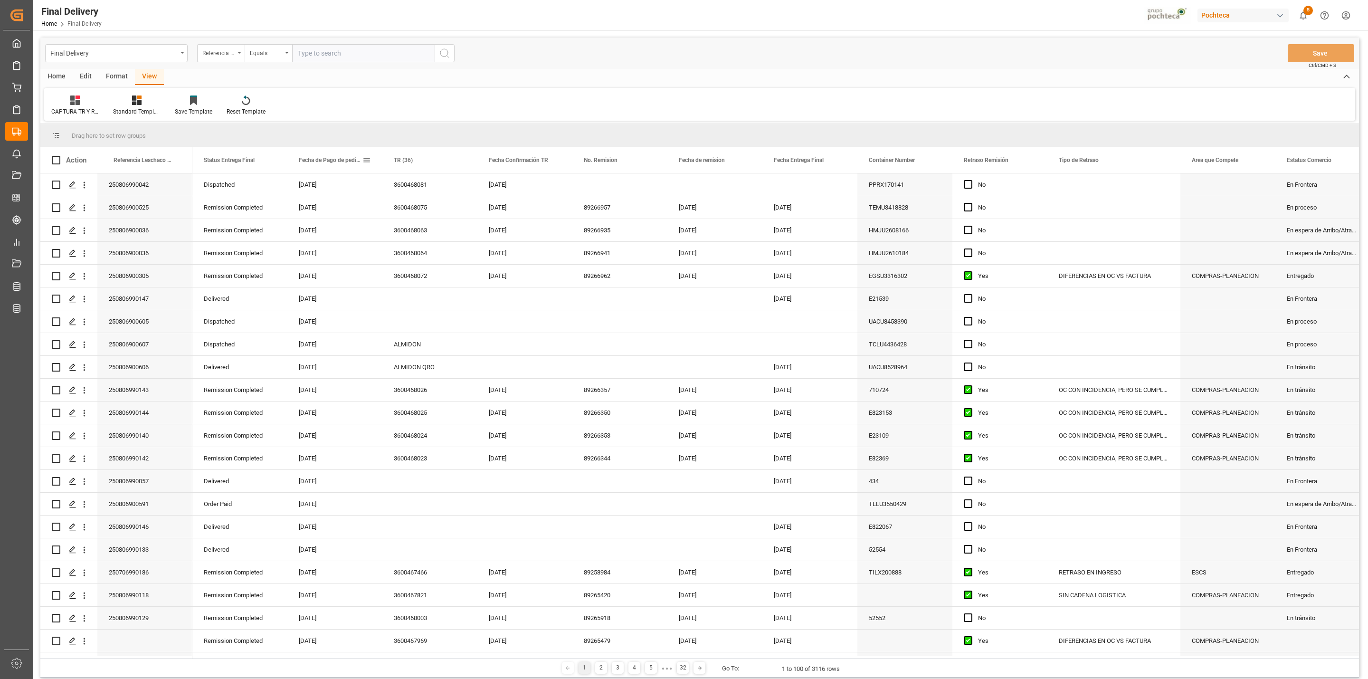
click at [368, 159] on span at bounding box center [366, 160] width 9 height 9
click at [426, 161] on span "filter" at bounding box center [433, 161] width 50 height 17
click at [432, 189] on div "Equals" at bounding box center [406, 187] width 80 height 7
click at [388, 244] on div "In range" at bounding box center [410, 248] width 93 height 15
click at [452, 208] on input "date" at bounding box center [410, 211] width 93 height 19
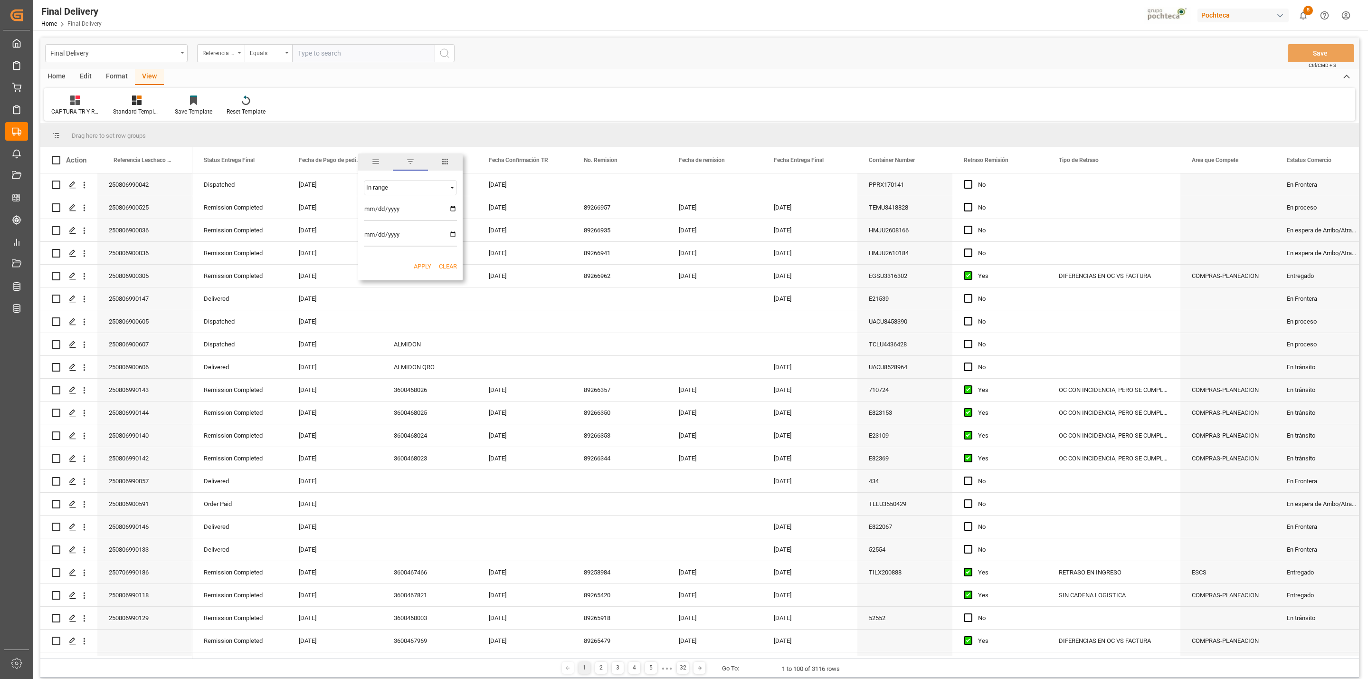
type input "[DATE]"
click at [450, 234] on input "date" at bounding box center [410, 236] width 93 height 19
type input "[DATE]"
click at [417, 268] on button "Apply" at bounding box center [423, 266] width 18 height 9
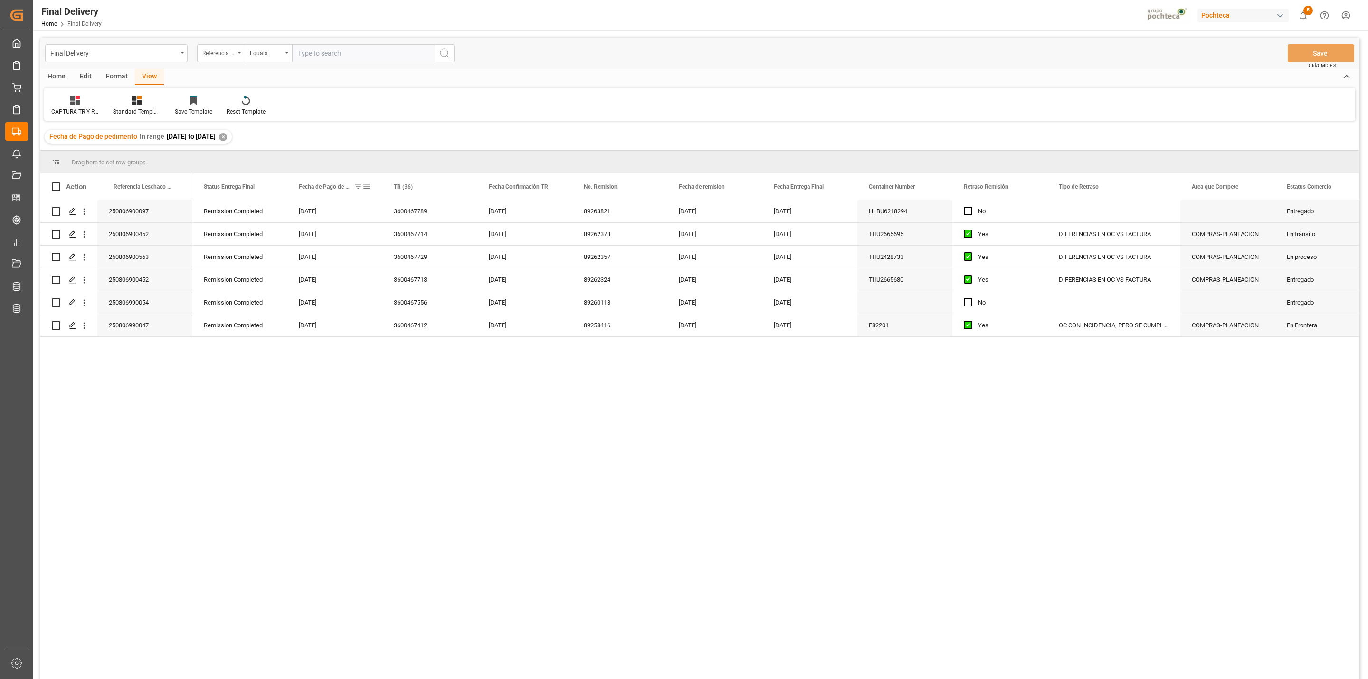
click at [368, 187] on span at bounding box center [366, 186] width 9 height 9
click at [451, 237] on input "[DATE]" at bounding box center [410, 237] width 93 height 19
type input "[DATE]"
click at [451, 264] on input "[DATE]" at bounding box center [410, 263] width 93 height 19
type input "[DATE]"
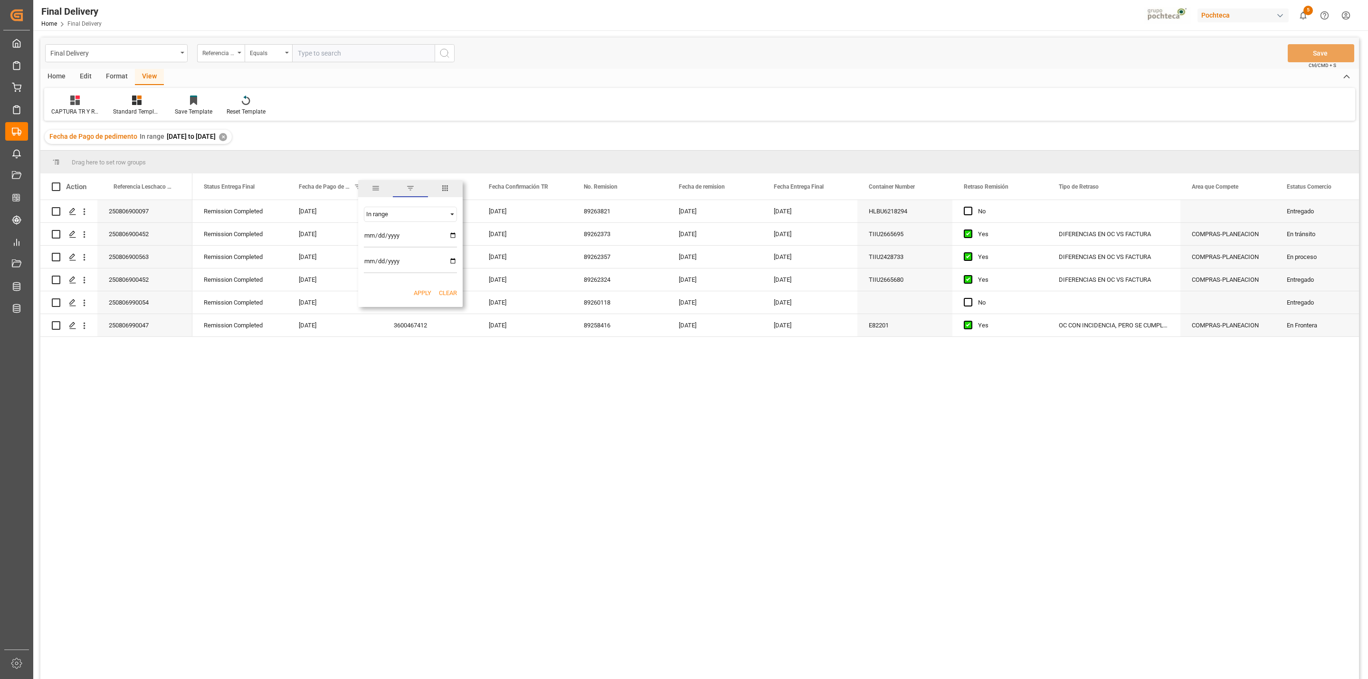
click at [427, 292] on button "Apply" at bounding box center [423, 292] width 18 height 9
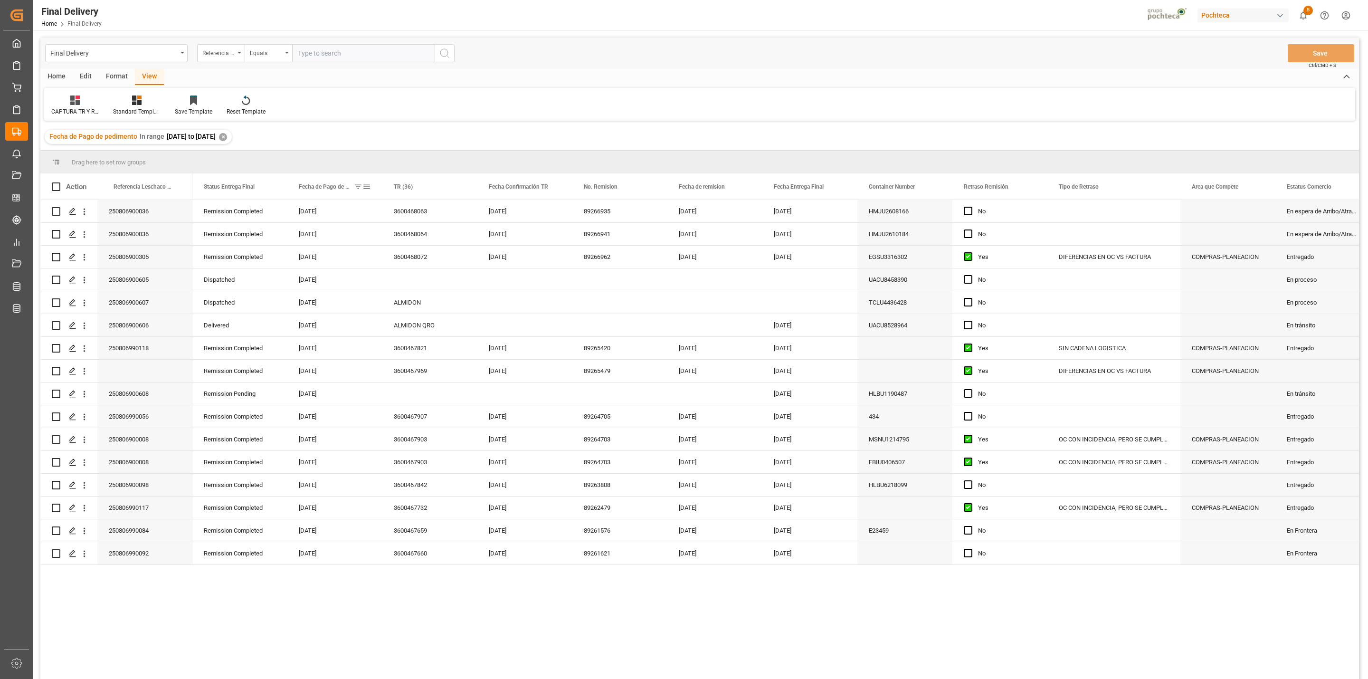
click at [365, 189] on span at bounding box center [366, 186] width 9 height 9
click at [450, 237] on input "[DATE]" at bounding box center [410, 237] width 93 height 19
type input "[DATE]"
click at [449, 263] on input "[DATE]" at bounding box center [410, 263] width 93 height 19
type input "[DATE]"
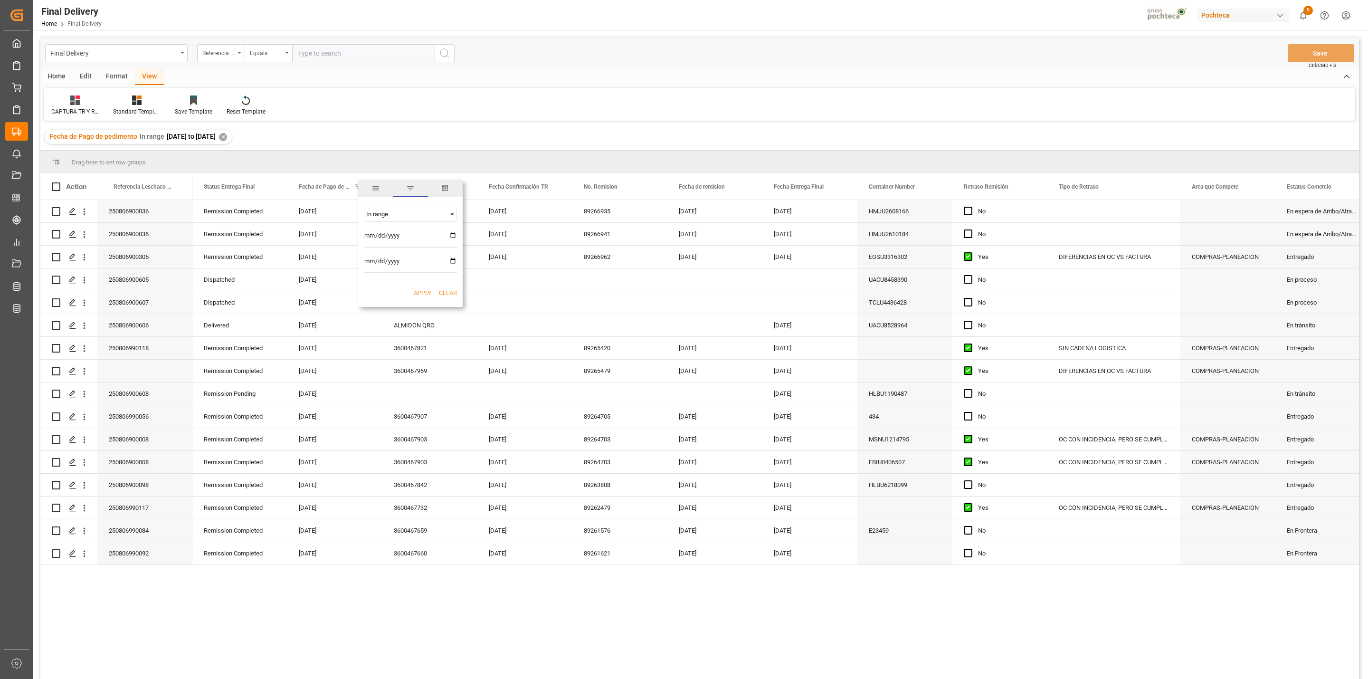
click at [424, 293] on button "Apply" at bounding box center [423, 292] width 18 height 9
